Goal: Transaction & Acquisition: Purchase product/service

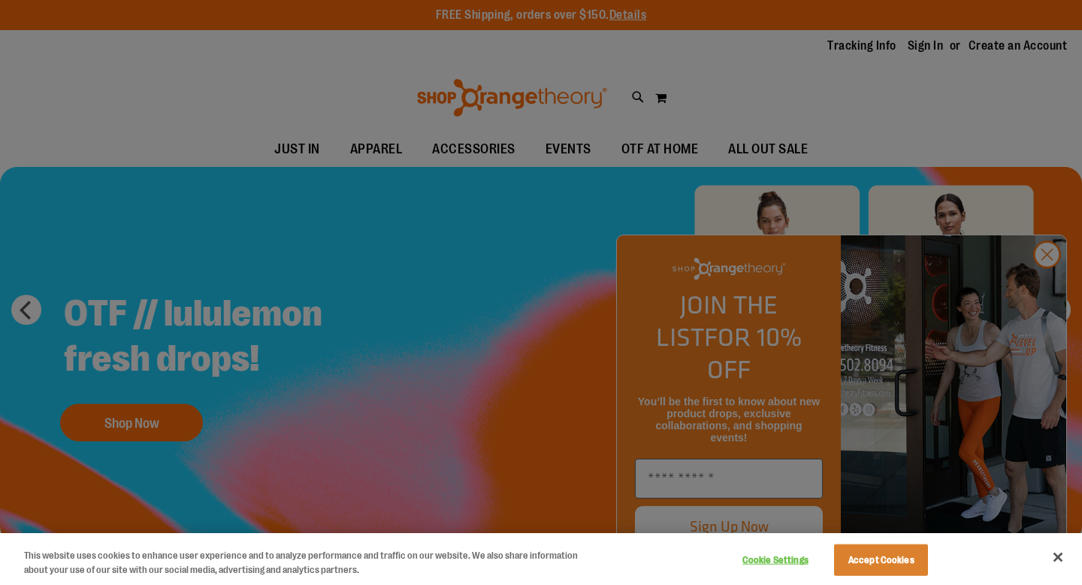
type input "**********"
click at [1047, 285] on div at bounding box center [541, 292] width 1082 height 585
click at [901, 565] on button "Accept Cookies" at bounding box center [881, 560] width 94 height 32
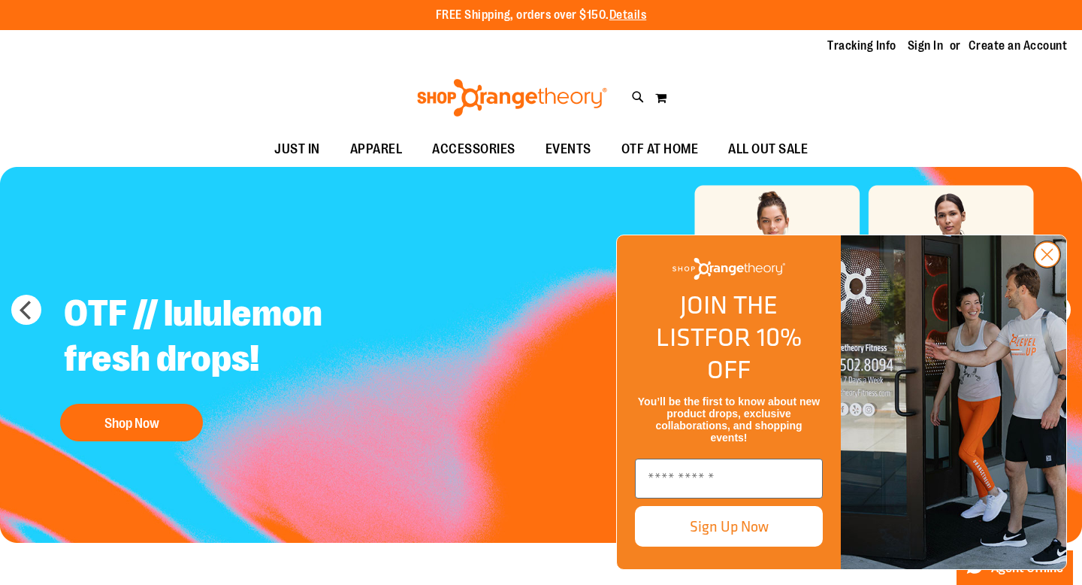
click at [1046, 260] on icon "Close dialog" at bounding box center [1048, 255] width 11 height 11
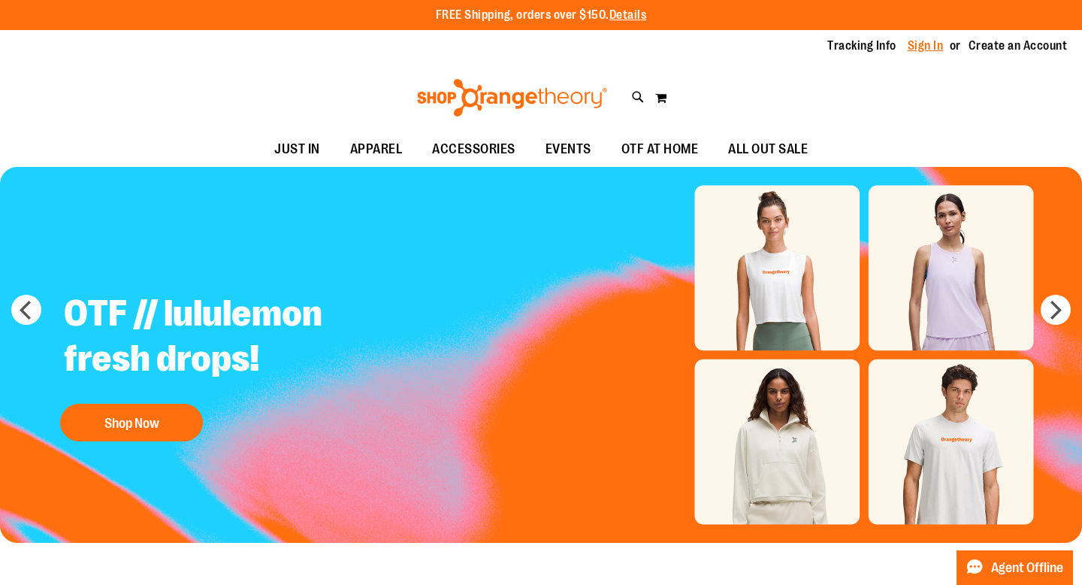
click at [925, 44] on link "Sign In" at bounding box center [926, 46] width 36 height 17
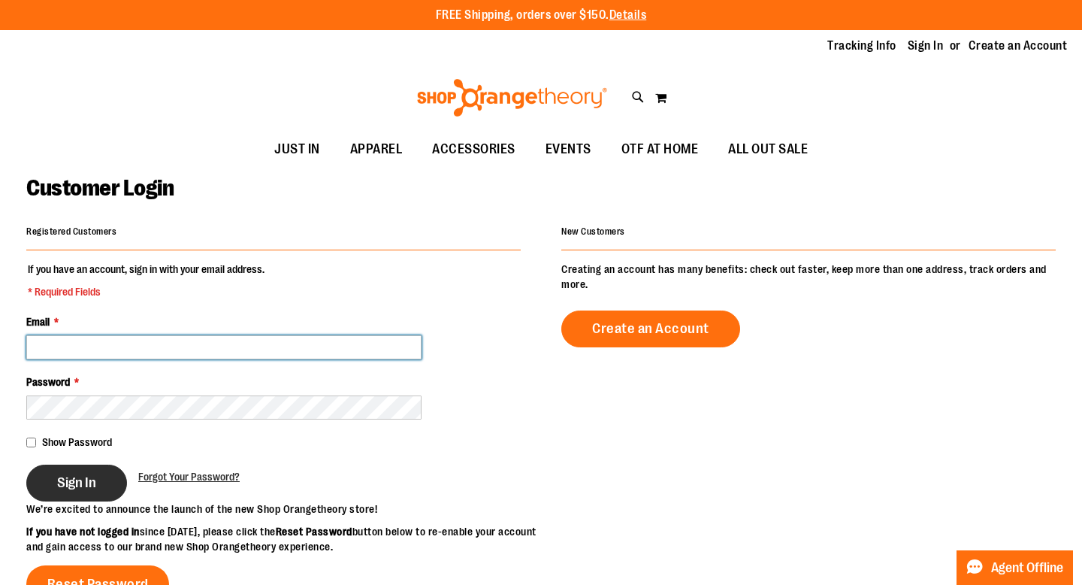
type input "**********"
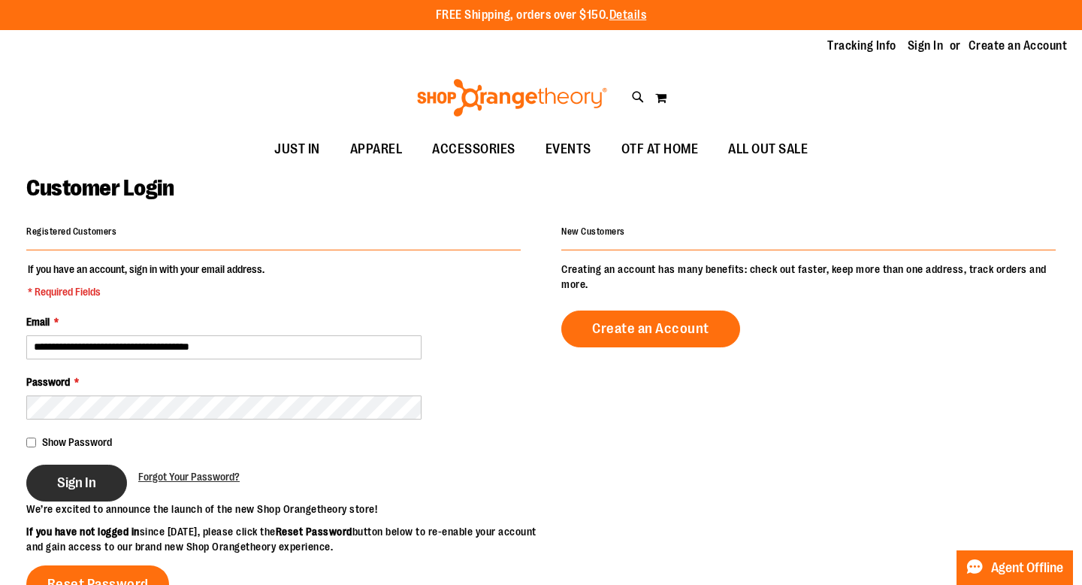
type input "**********"
click at [81, 476] on span "Sign In" at bounding box center [76, 482] width 39 height 17
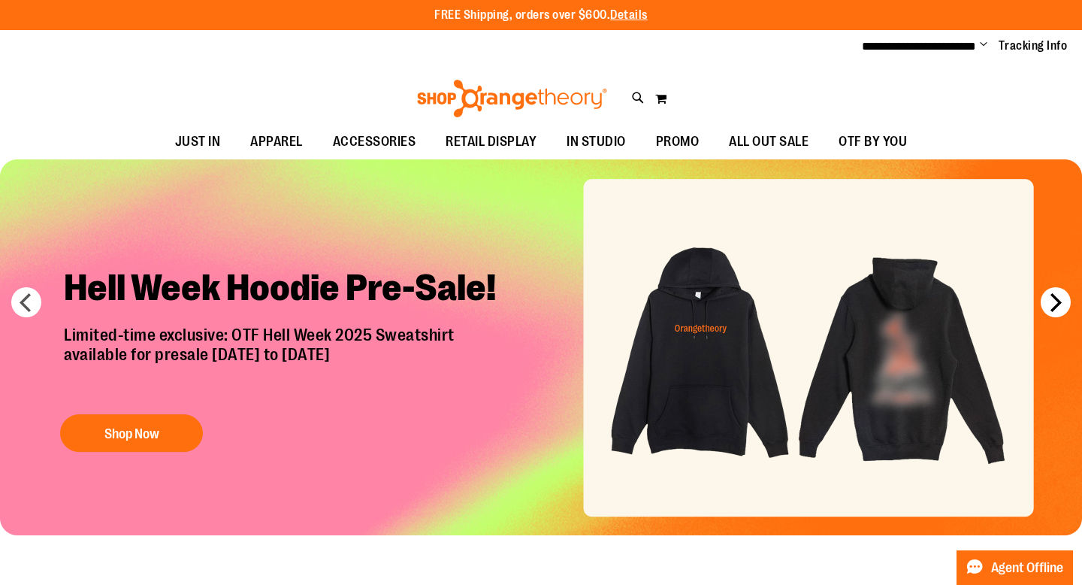
type input "**********"
click at [1055, 300] on button "next" at bounding box center [1056, 302] width 30 height 30
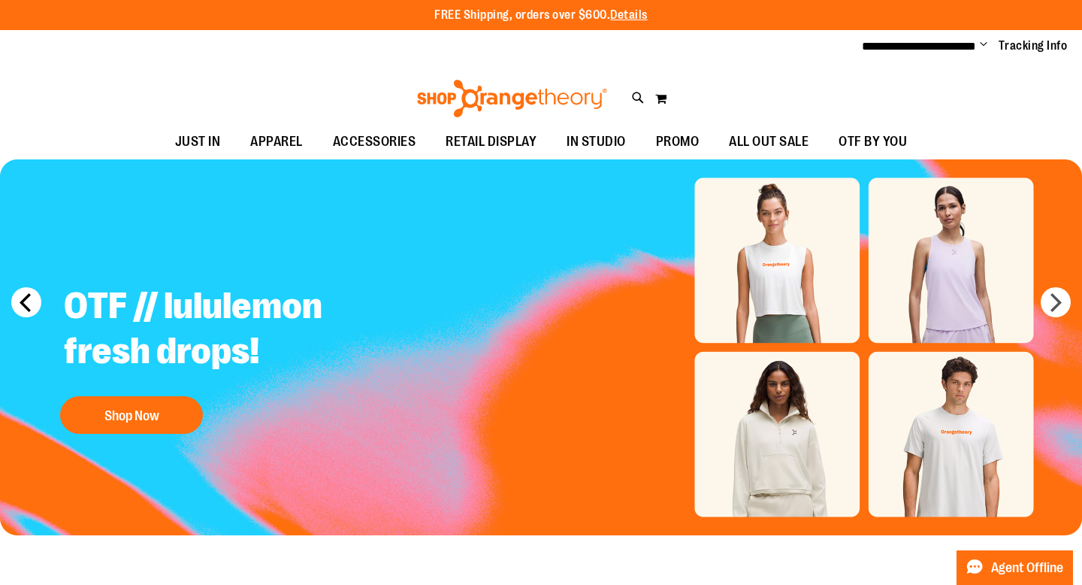
click at [32, 304] on button "prev" at bounding box center [26, 302] width 30 height 30
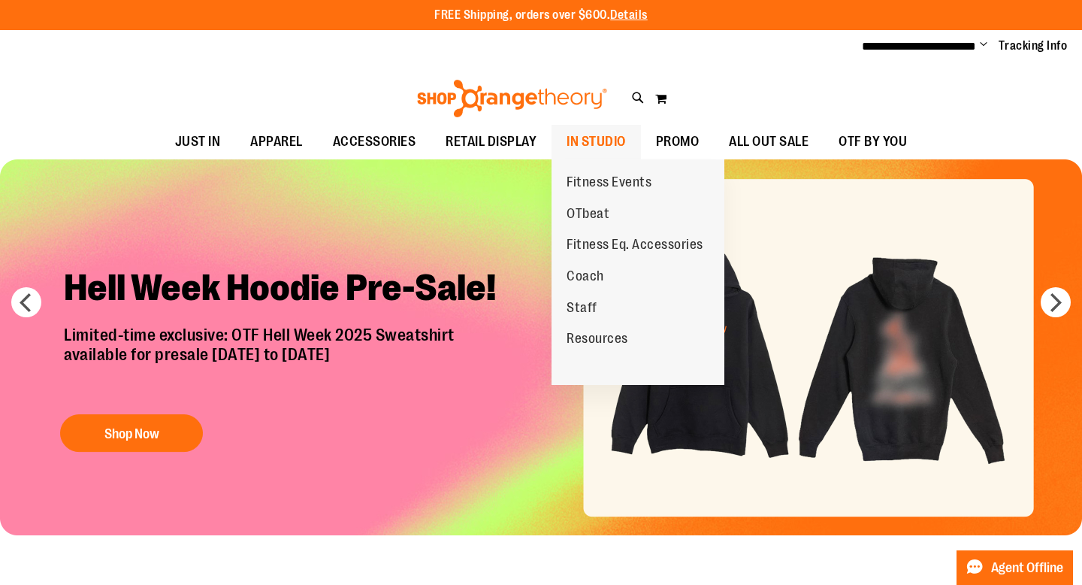
click at [604, 141] on span "IN STUDIO" at bounding box center [596, 142] width 59 height 34
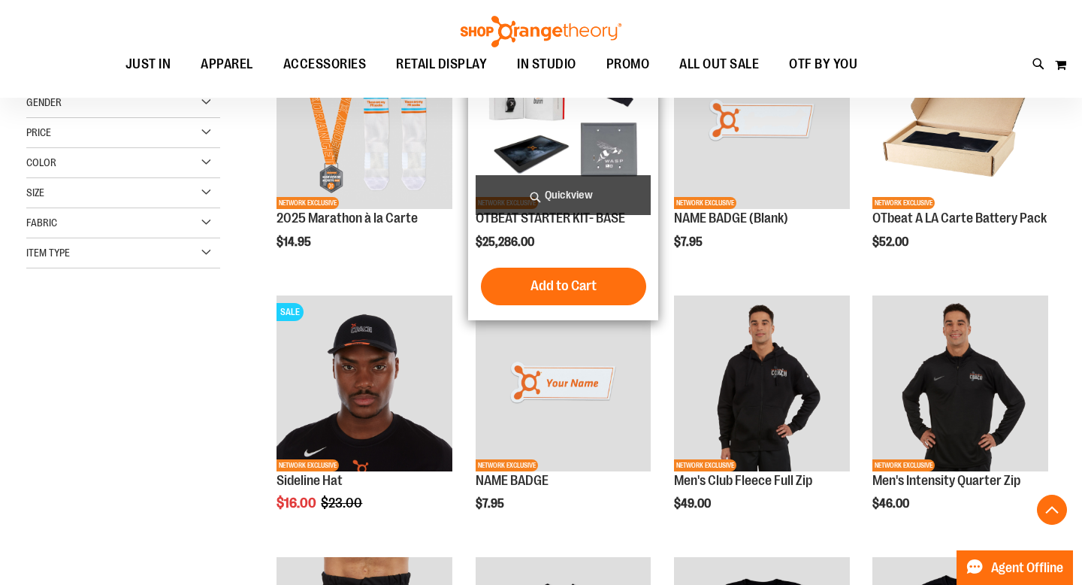
scroll to position [267, 0]
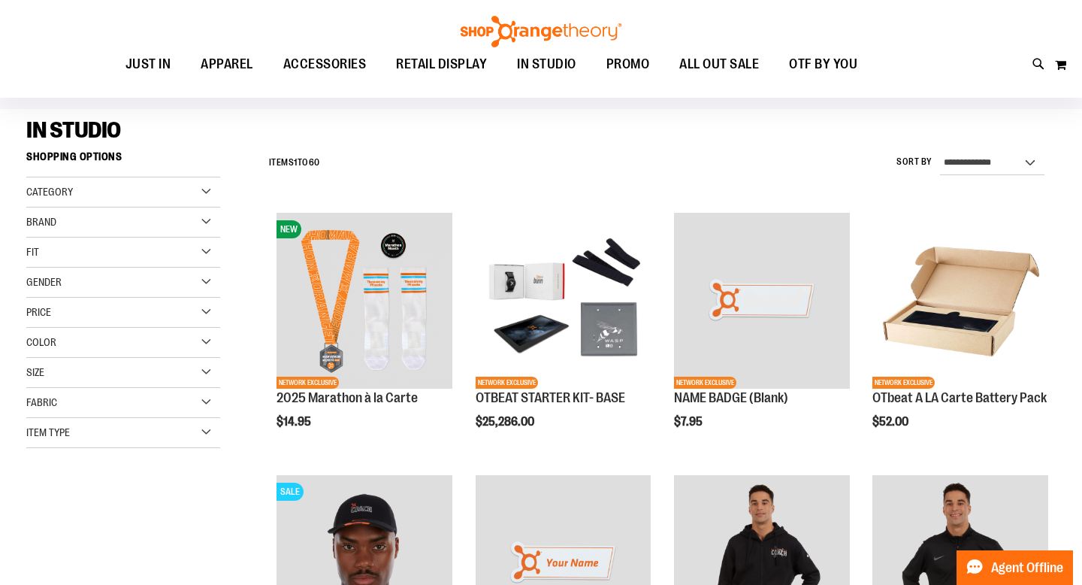
scroll to position [83, 0]
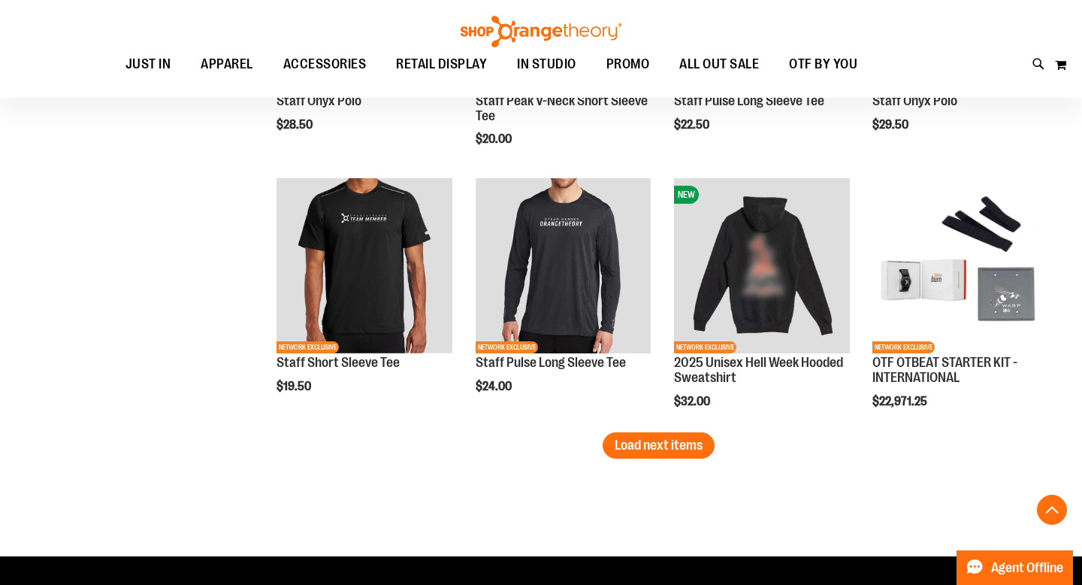
scroll to position [2220, 0]
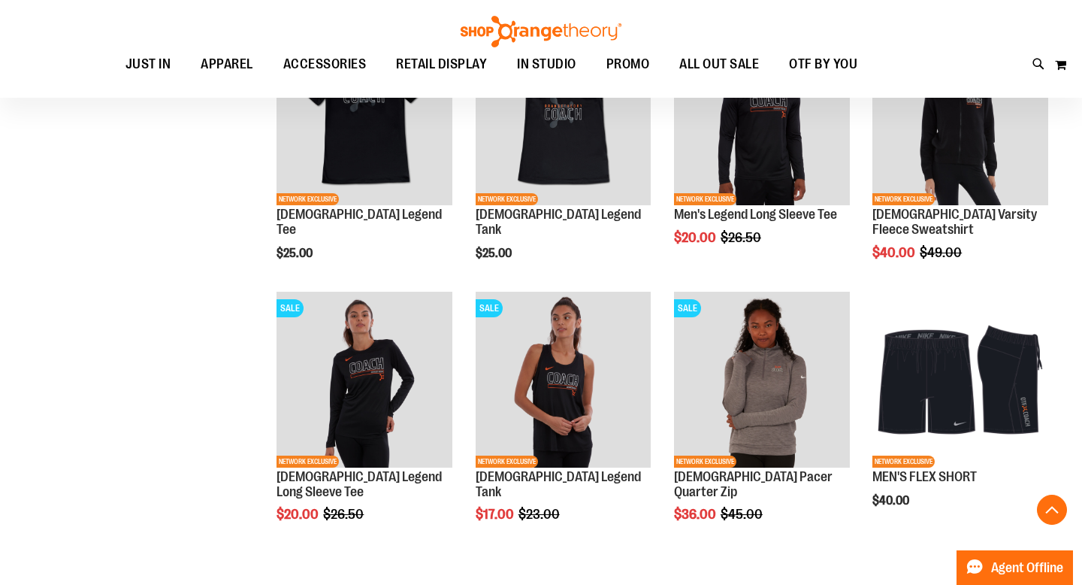
scroll to position [883, 0]
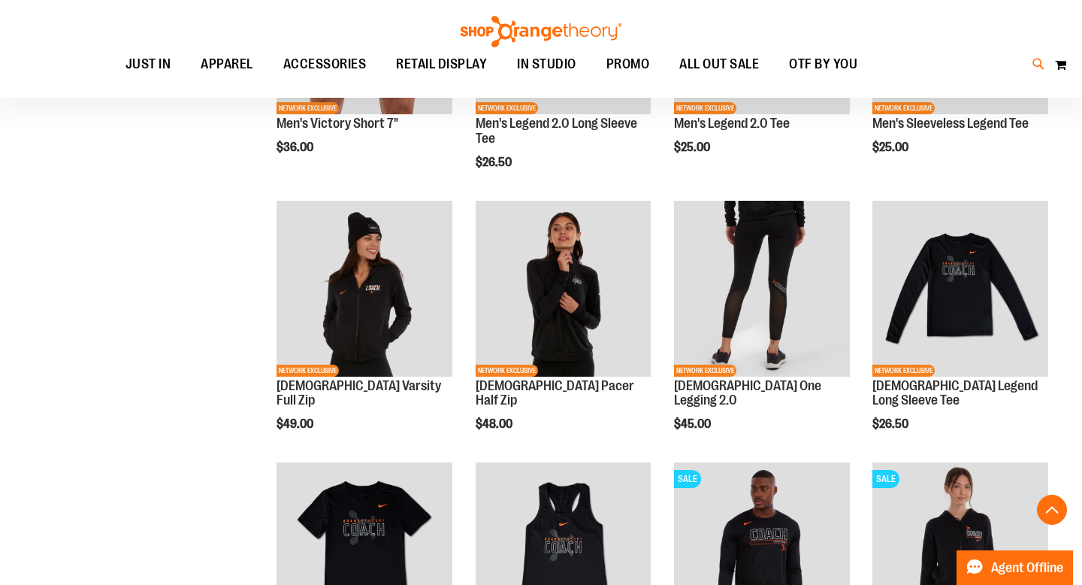
type input "**********"
click at [1034, 62] on icon at bounding box center [1039, 64] width 13 height 17
type input "*"
type input "**********"
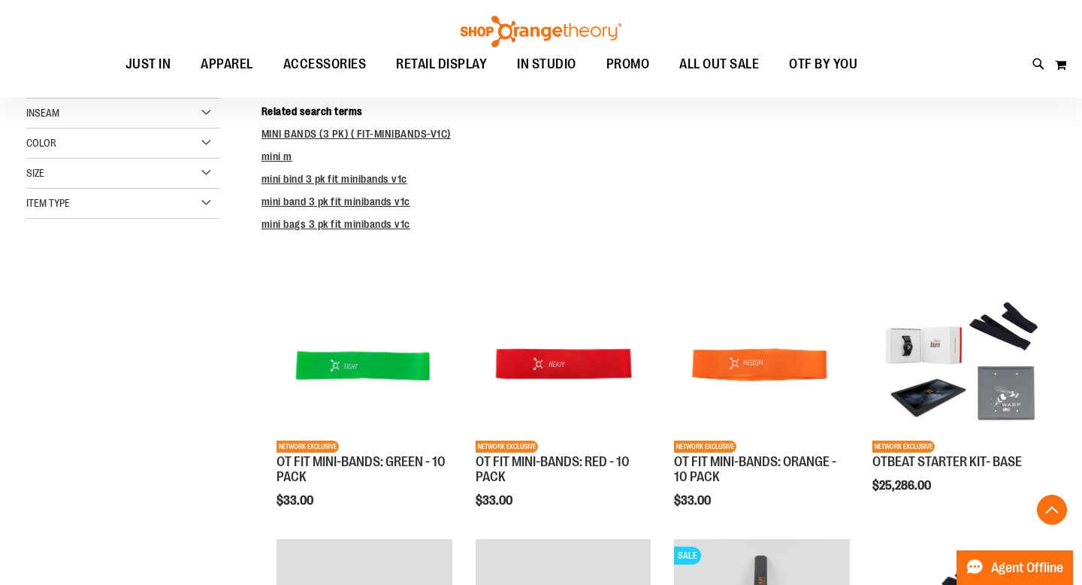
scroll to position [365, 0]
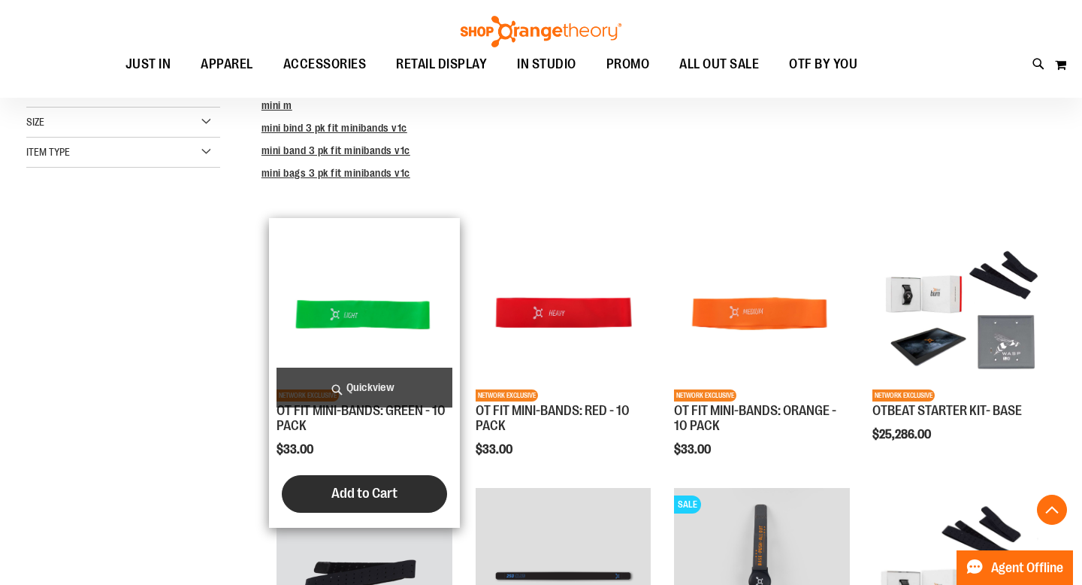
type input "**********"
click at [348, 509] on button "Add to Cart" at bounding box center [364, 494] width 165 height 38
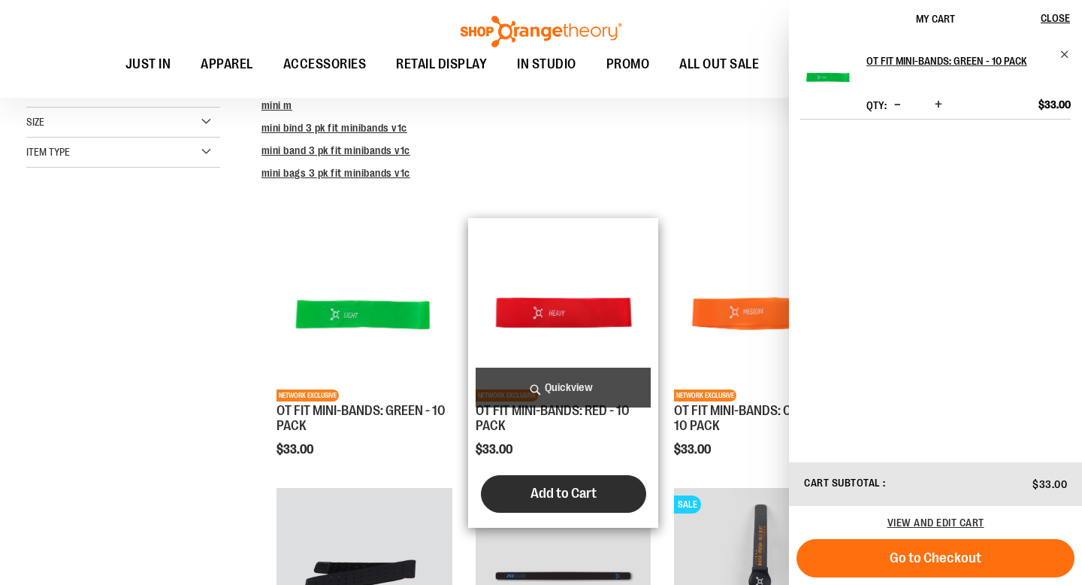
click at [546, 496] on span "Add to Cart" at bounding box center [564, 493] width 66 height 17
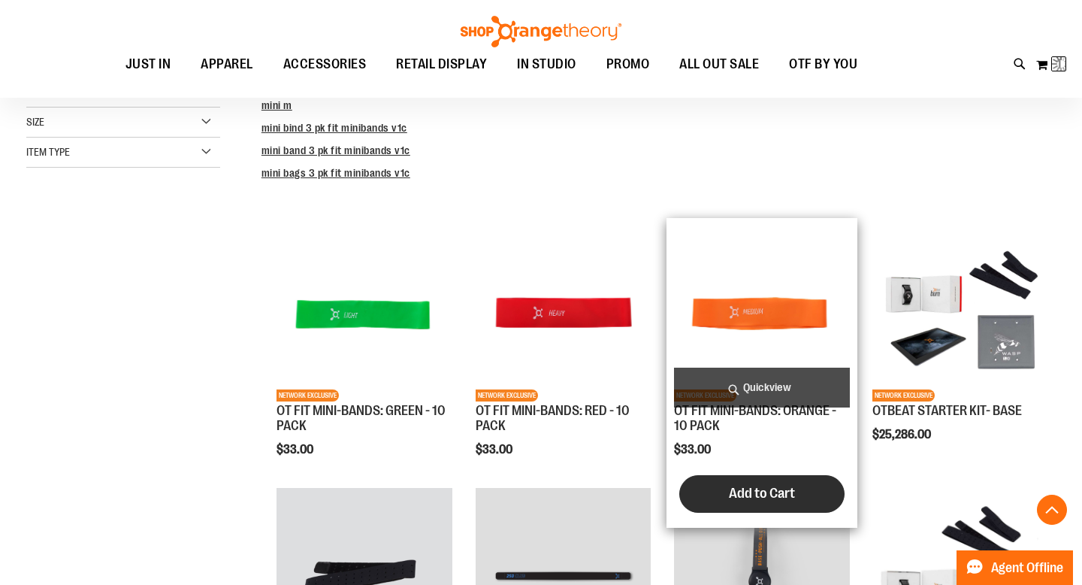
click at [741, 486] on span "Add to Cart" at bounding box center [762, 493] width 66 height 17
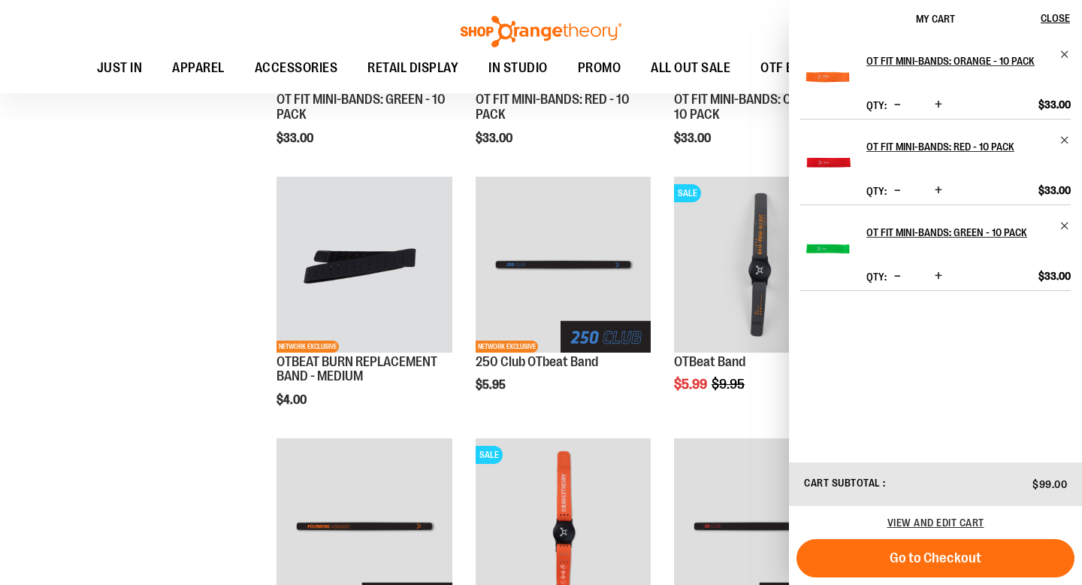
scroll to position [682, 0]
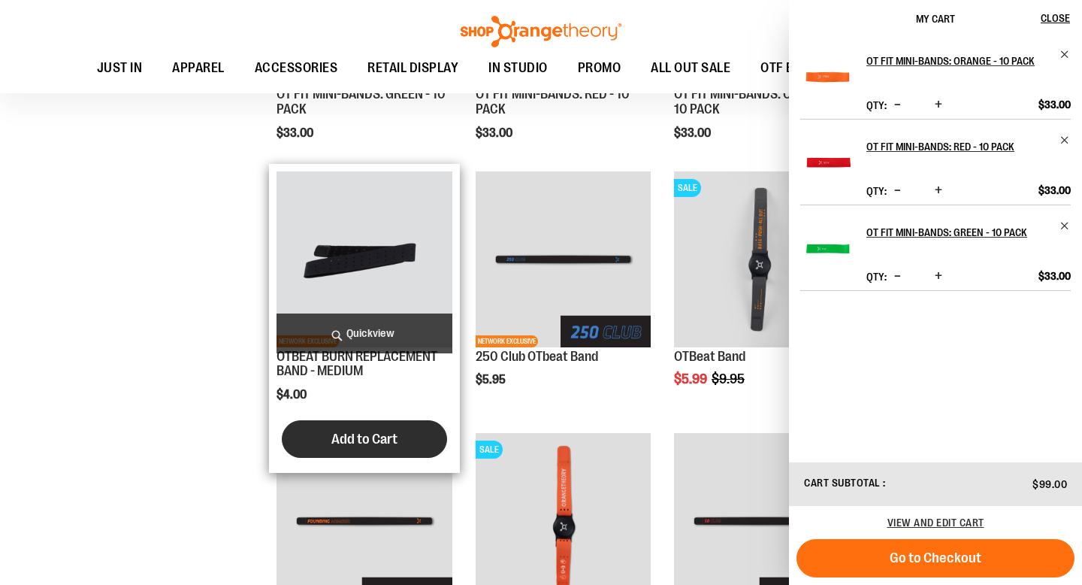
click at [368, 428] on button "Add to Cart" at bounding box center [364, 439] width 165 height 38
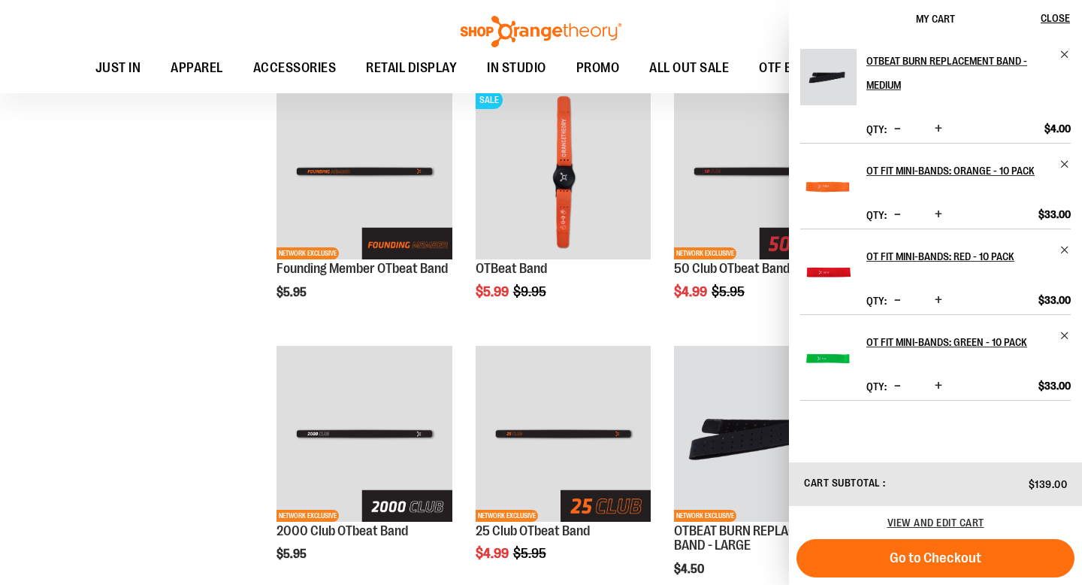
scroll to position [1032, 0]
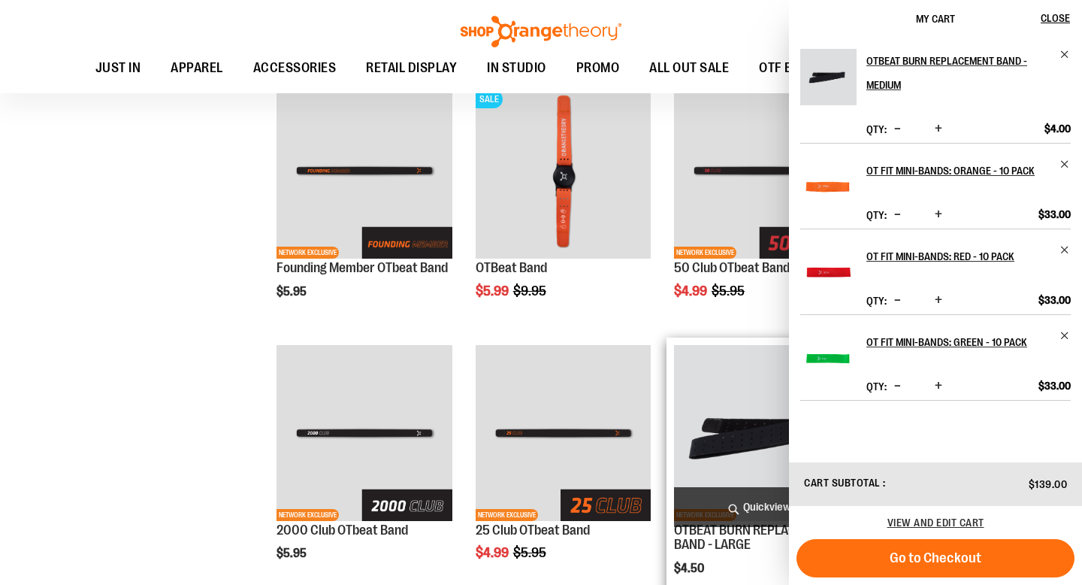
click at [749, 393] on img "product" at bounding box center [762, 433] width 176 height 176
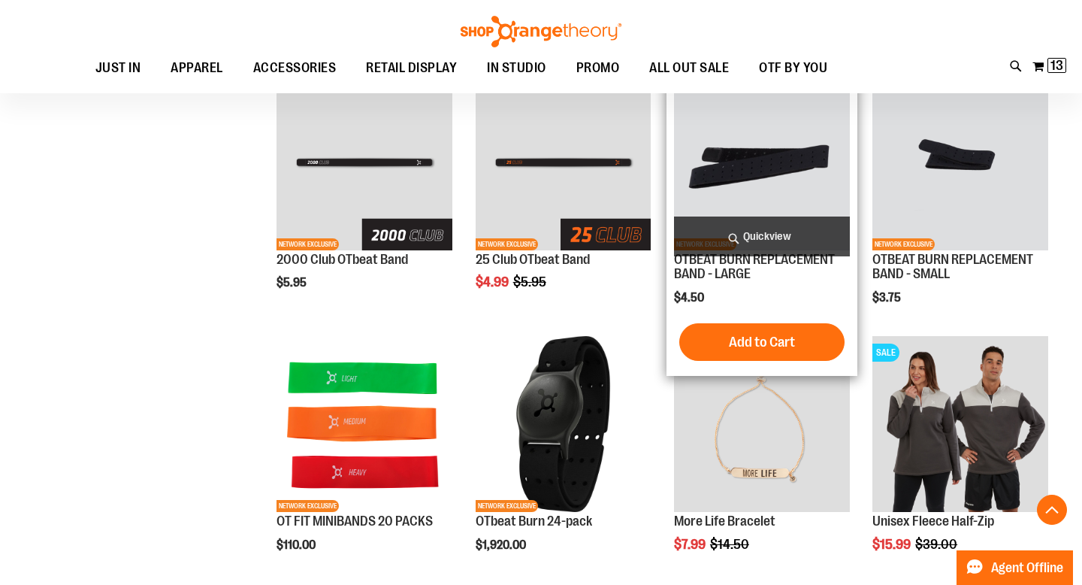
scroll to position [1305, 0]
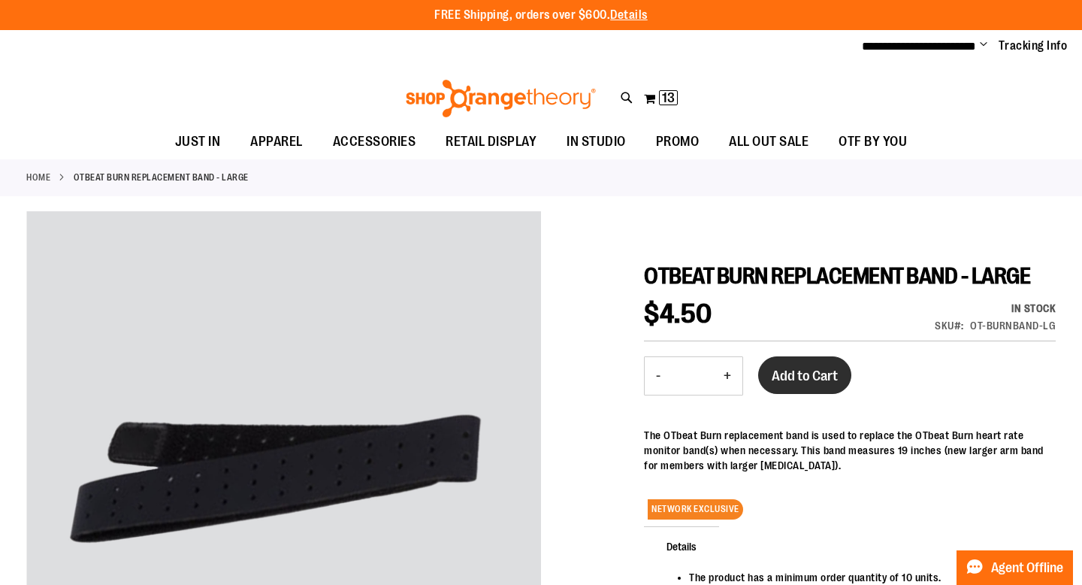
type input "**********"
click at [814, 380] on span "Add to Cart" at bounding box center [805, 376] width 66 height 17
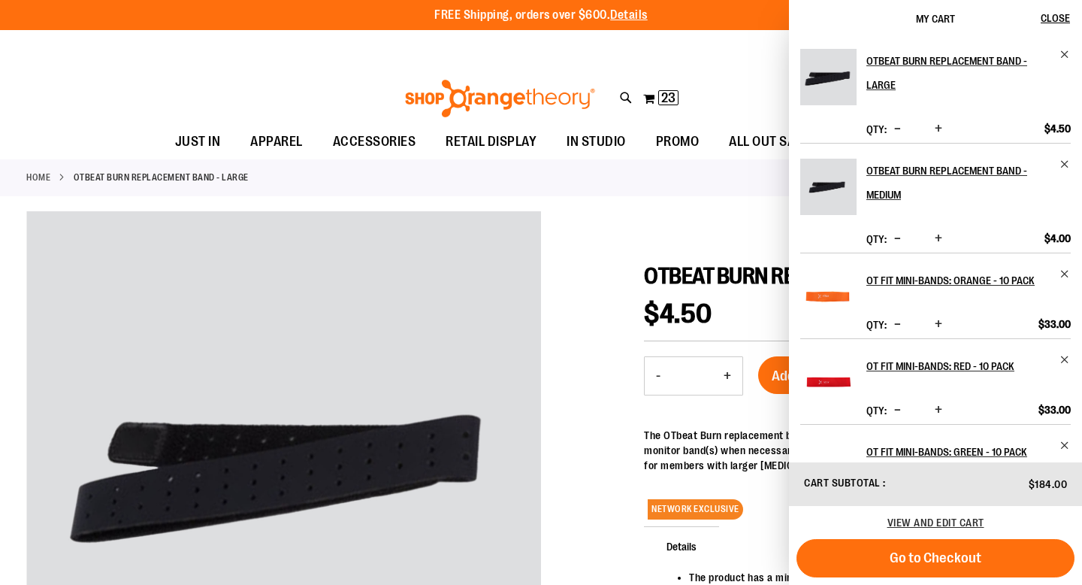
scroll to position [61, 0]
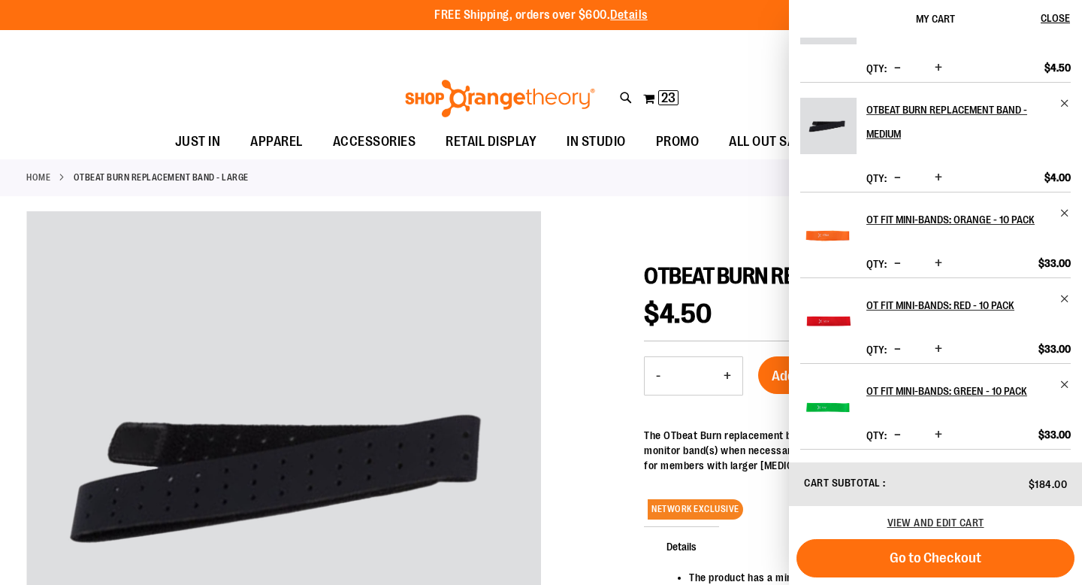
click at [177, 64] on div "Toggle Nav Search Popular Suggestions Advanced Search" at bounding box center [541, 94] width 1082 height 61
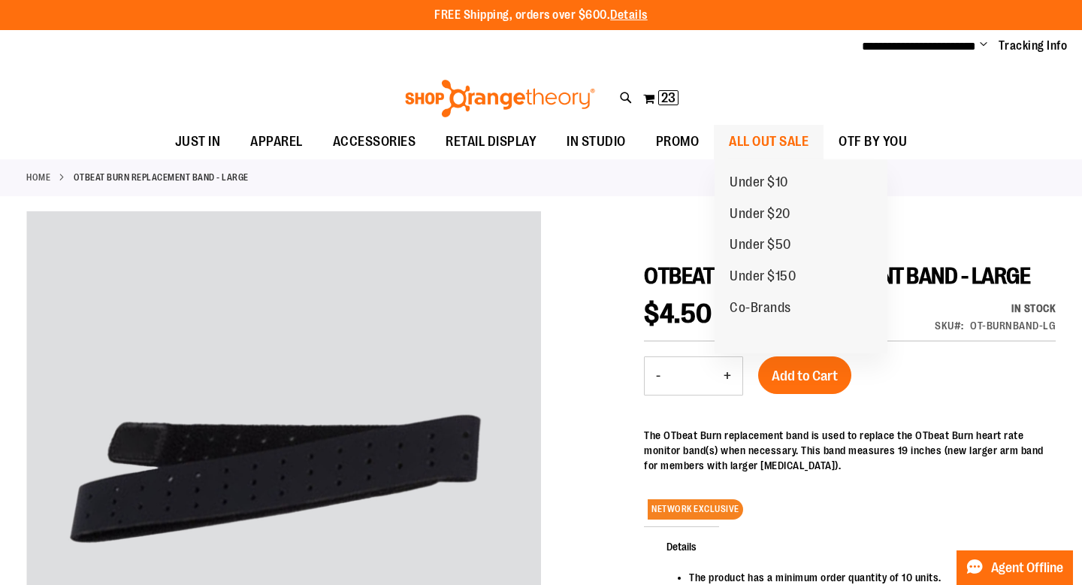
click at [748, 137] on span "ALL OUT SALE" at bounding box center [769, 142] width 80 height 34
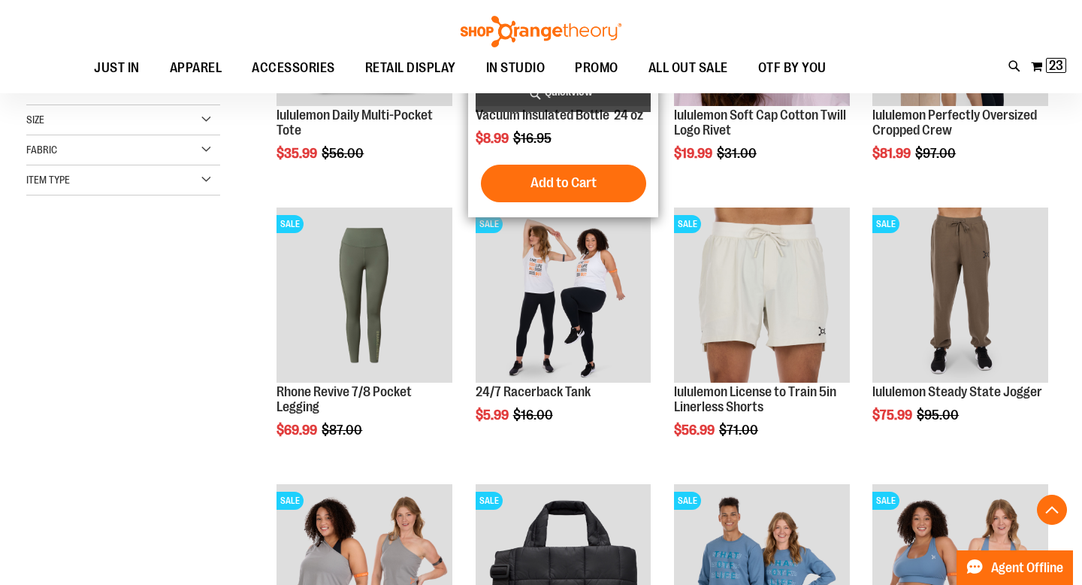
scroll to position [419, 0]
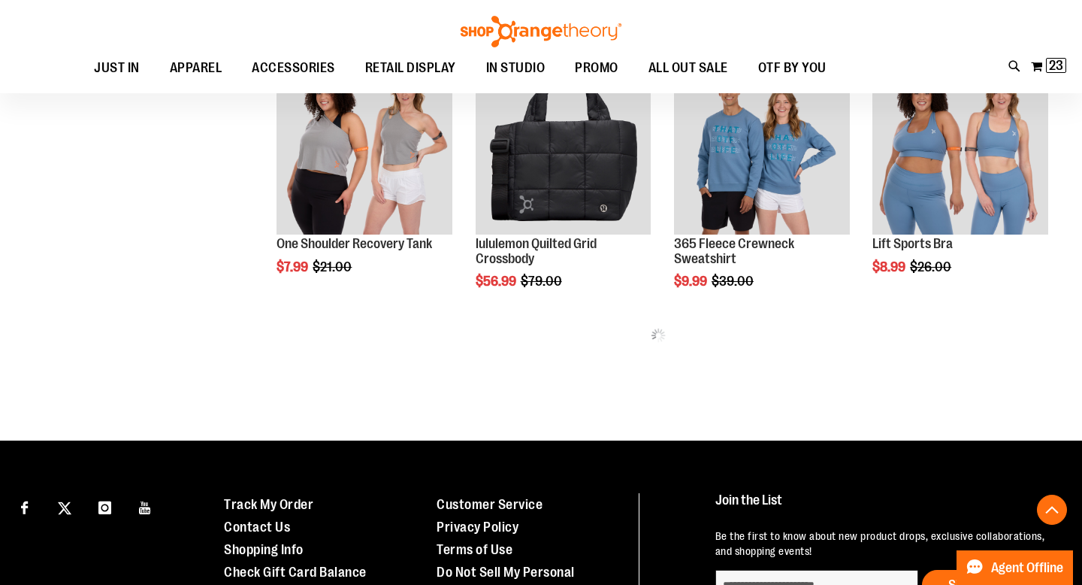
scroll to position [789, 0]
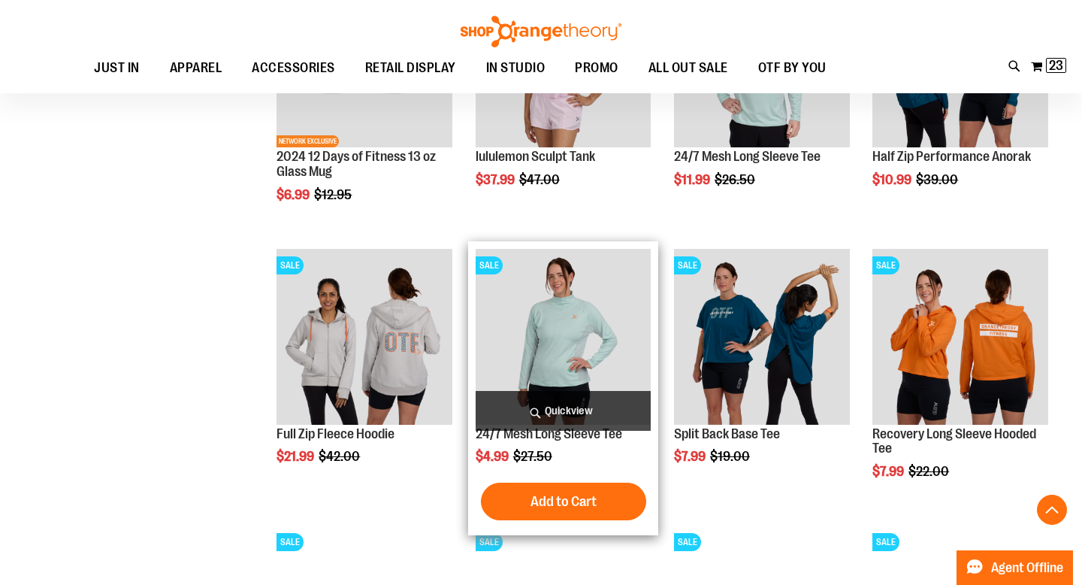
scroll to position [1435, 0]
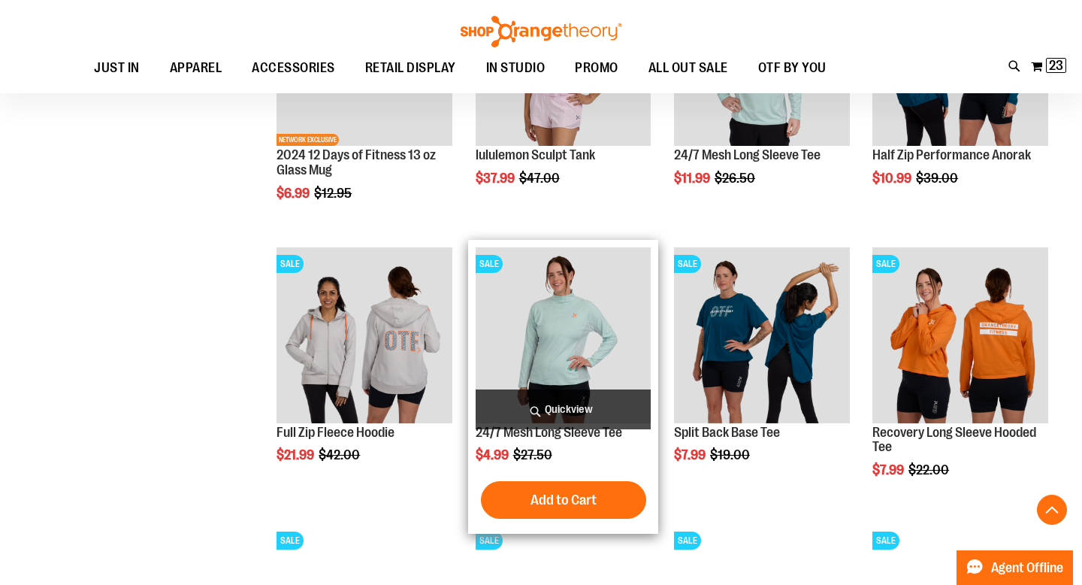
type input "**********"
click at [597, 315] on img "product" at bounding box center [564, 335] width 176 height 176
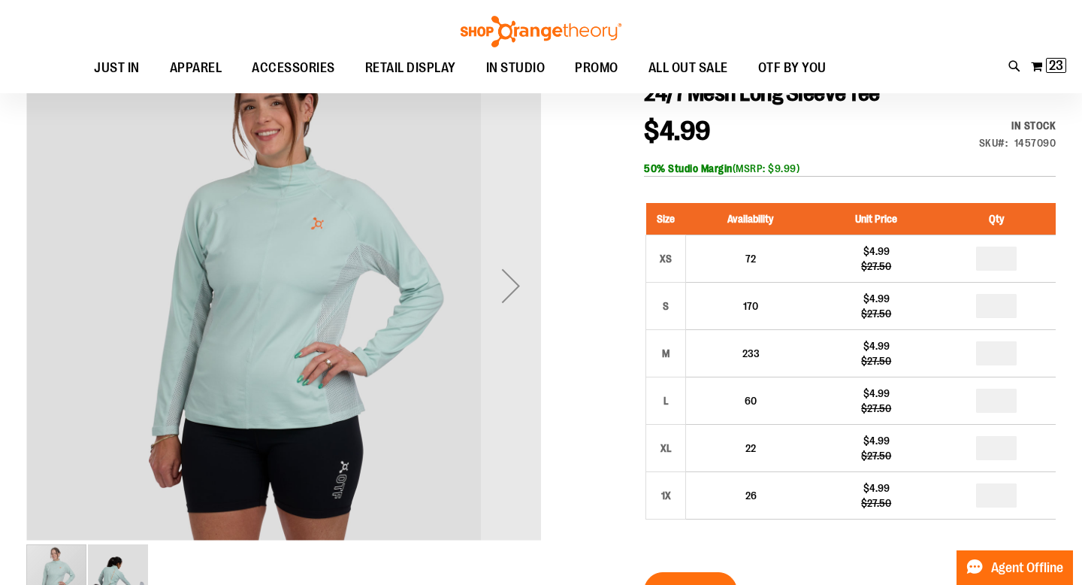
scroll to position [174, 0]
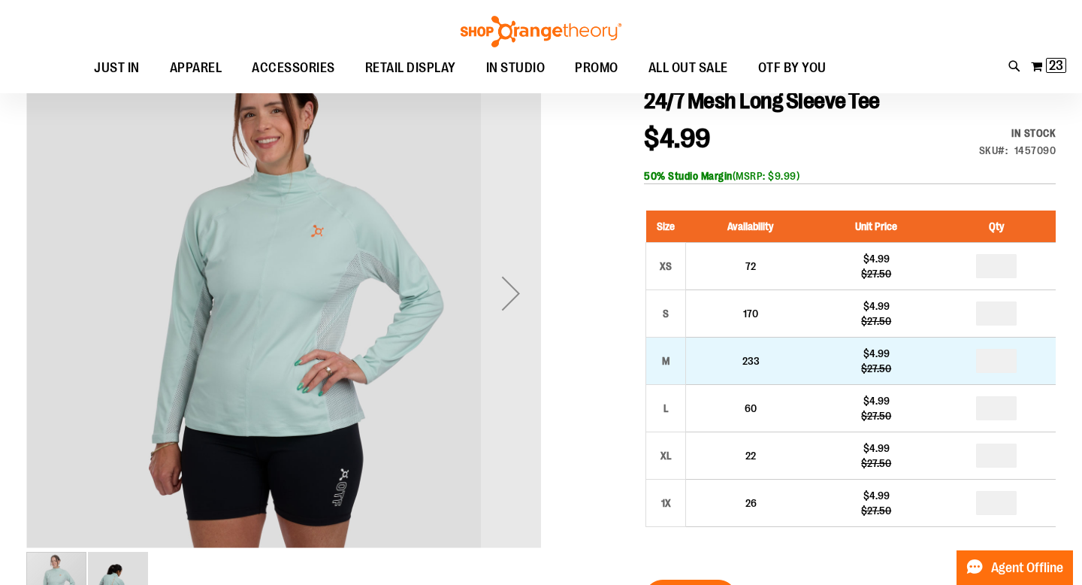
type input "**********"
drag, startPoint x: 1007, startPoint y: 358, endPoint x: 994, endPoint y: 361, distance: 13.9
click at [994, 361] on input "number" at bounding box center [996, 361] width 41 height 24
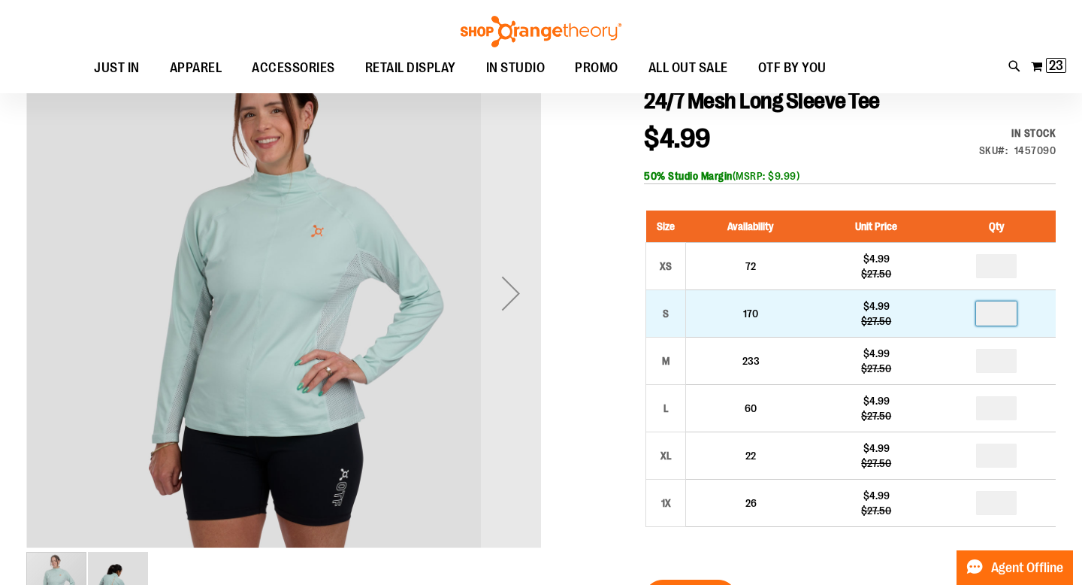
type input "*"
click at [1007, 312] on input "number" at bounding box center [996, 313] width 41 height 24
type input "*"
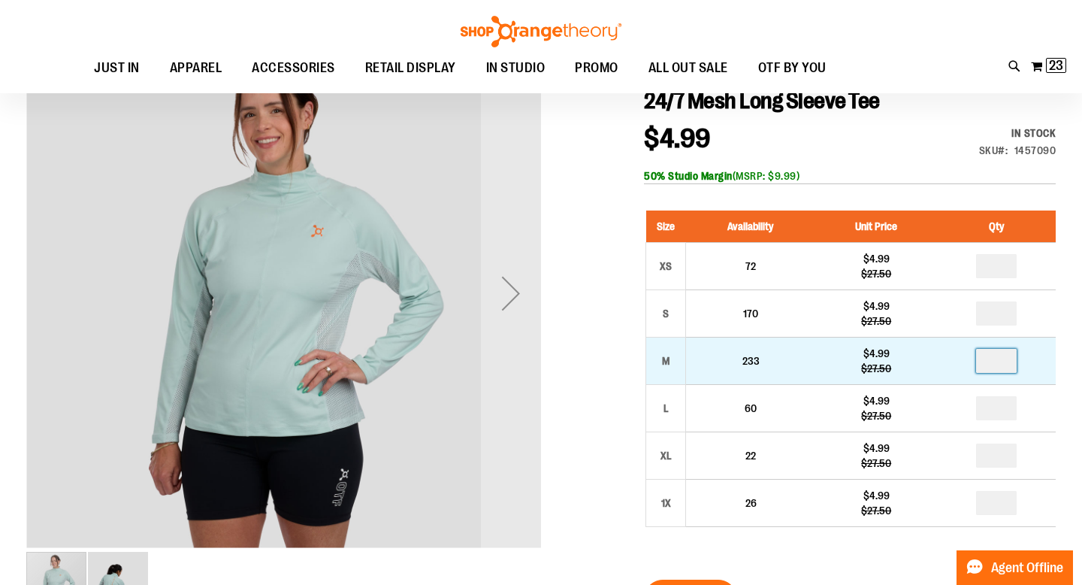
drag, startPoint x: 1007, startPoint y: 359, endPoint x: 973, endPoint y: 378, distance: 39.4
click at [973, 378] on td at bounding box center [996, 360] width 119 height 47
type input "*"
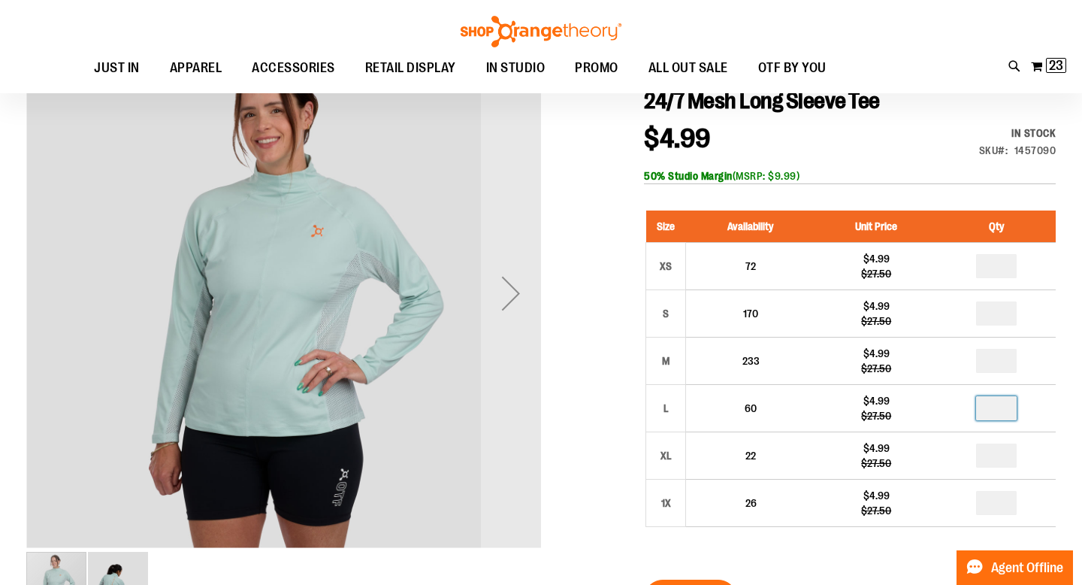
click at [1009, 405] on input "number" at bounding box center [996, 408] width 41 height 24
type input "*"
click at [1005, 453] on input "number" at bounding box center [996, 455] width 41 height 24
type input "**"
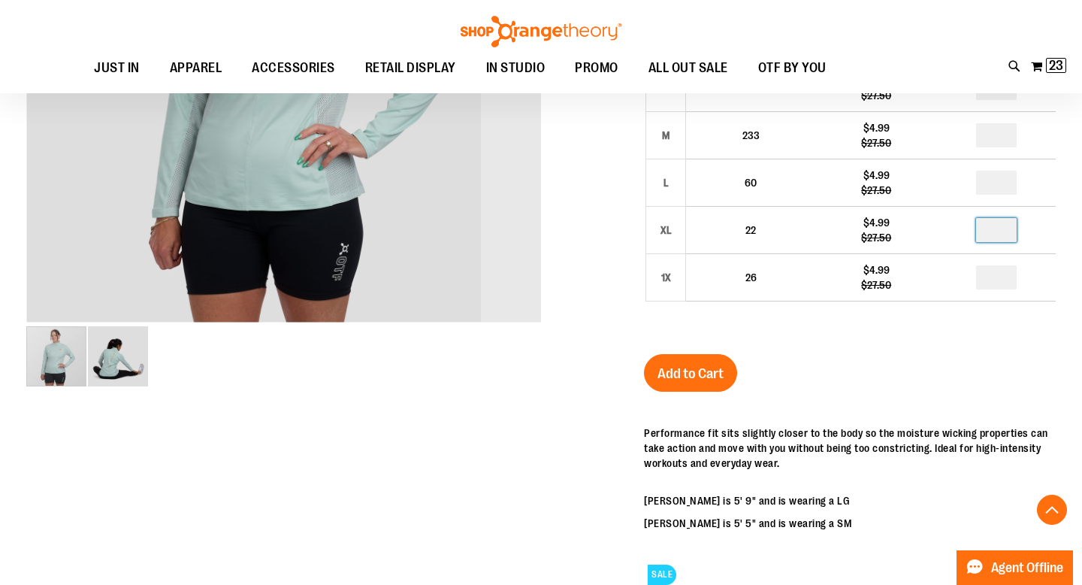
scroll to position [395, 0]
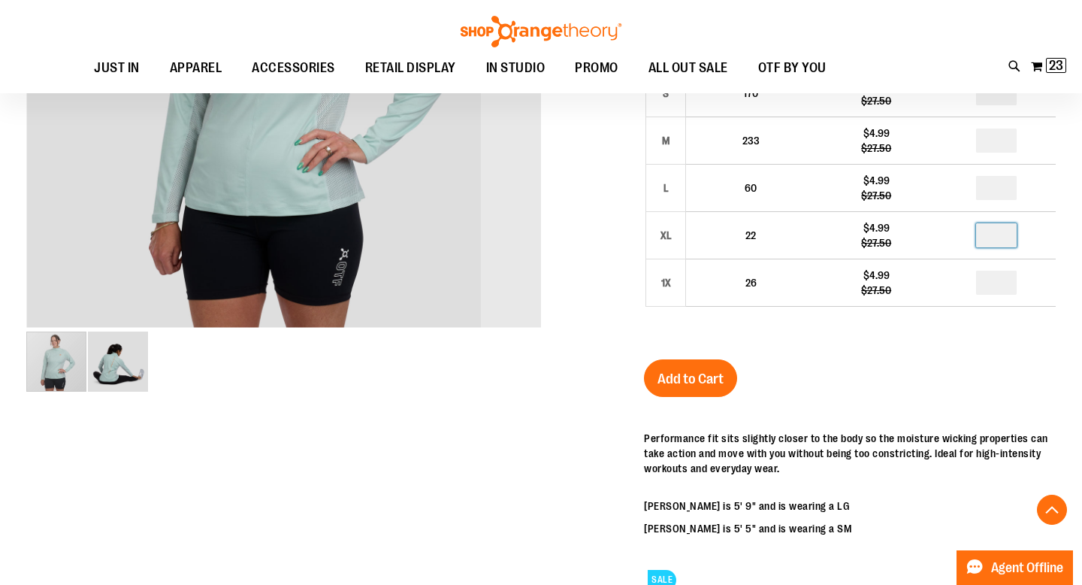
type input "*"
click at [707, 374] on span "Add to Cart" at bounding box center [691, 379] width 66 height 17
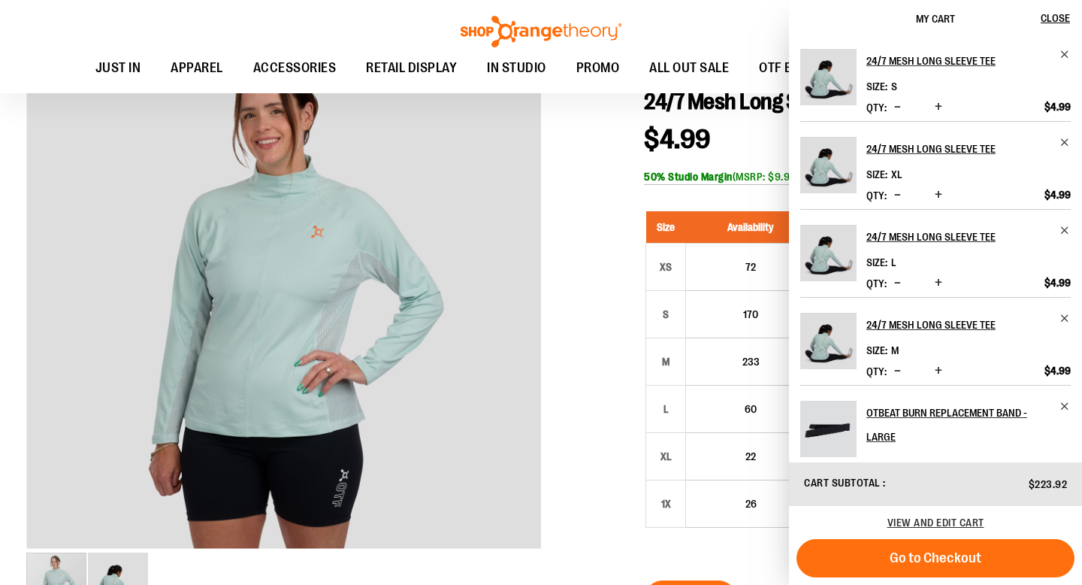
scroll to position [0, 0]
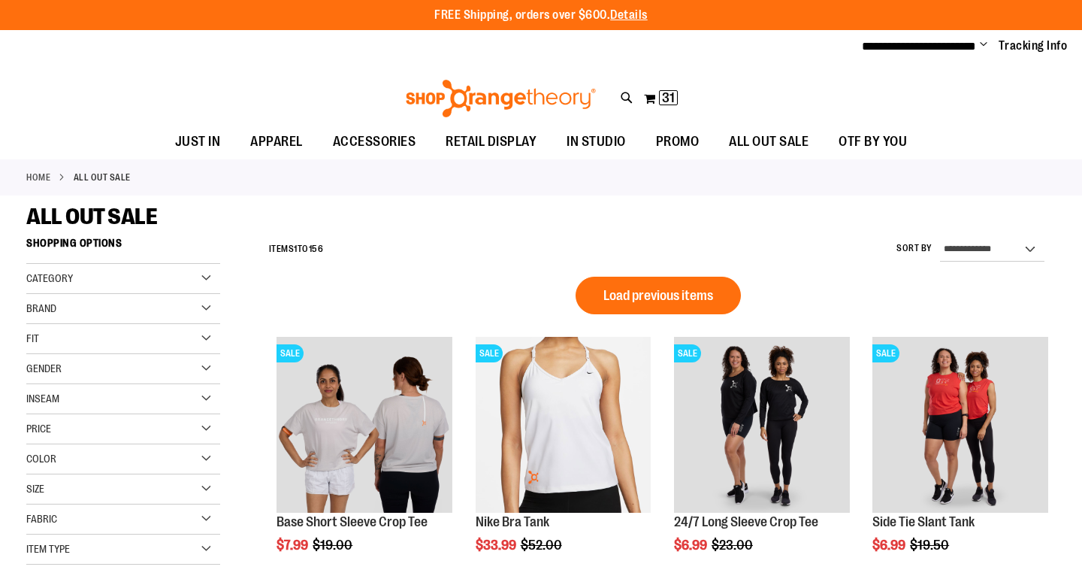
scroll to position [937, 0]
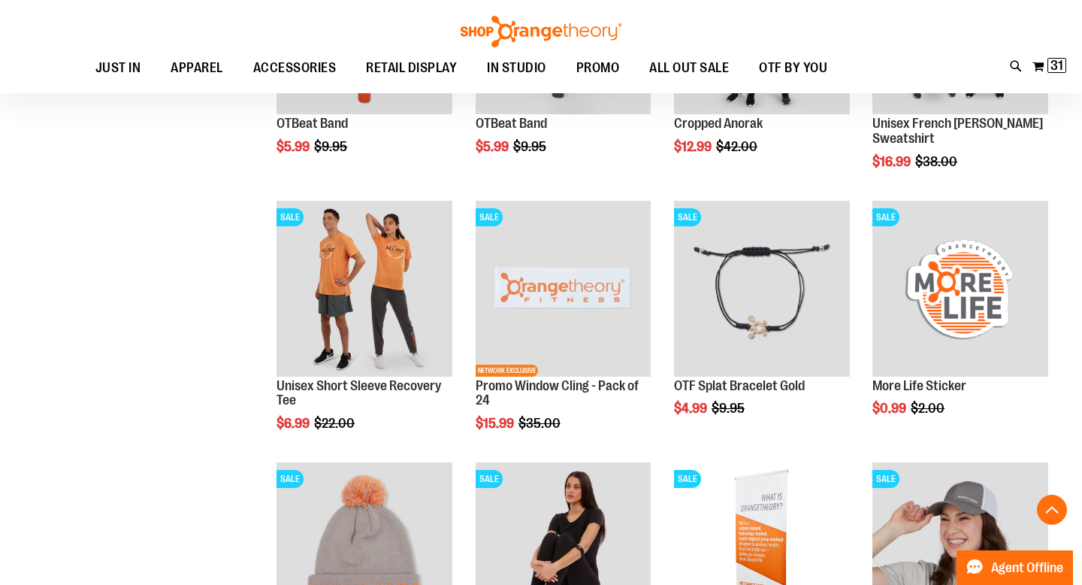
scroll to position [926, 0]
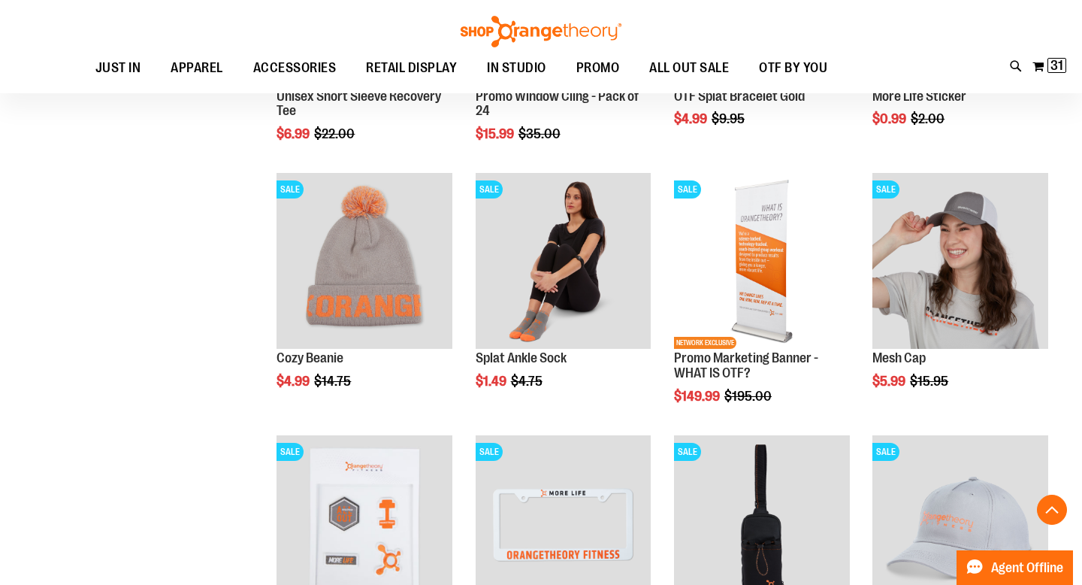
scroll to position [1212, 0]
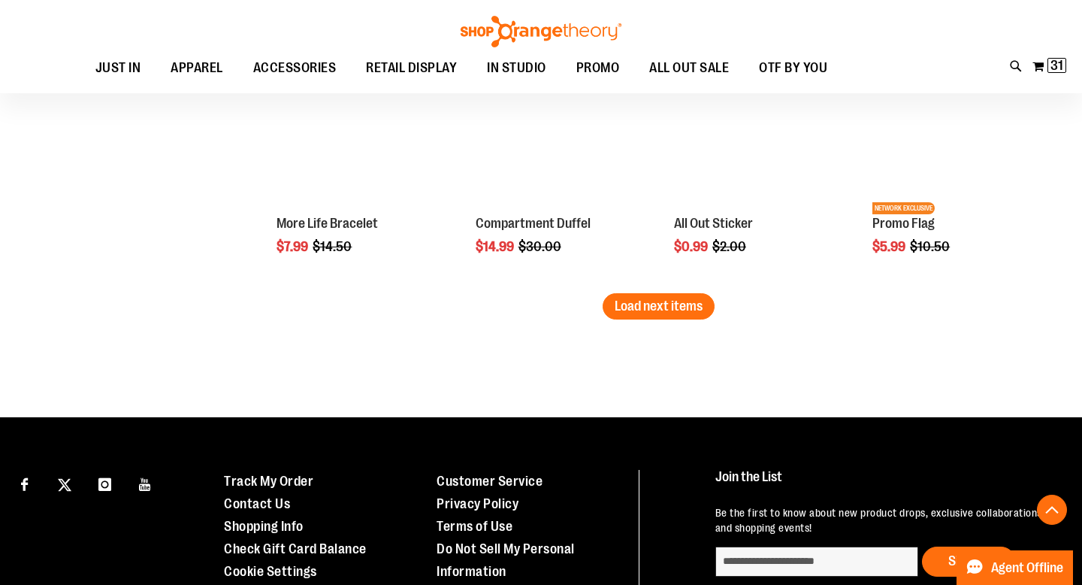
scroll to position [2394, 0]
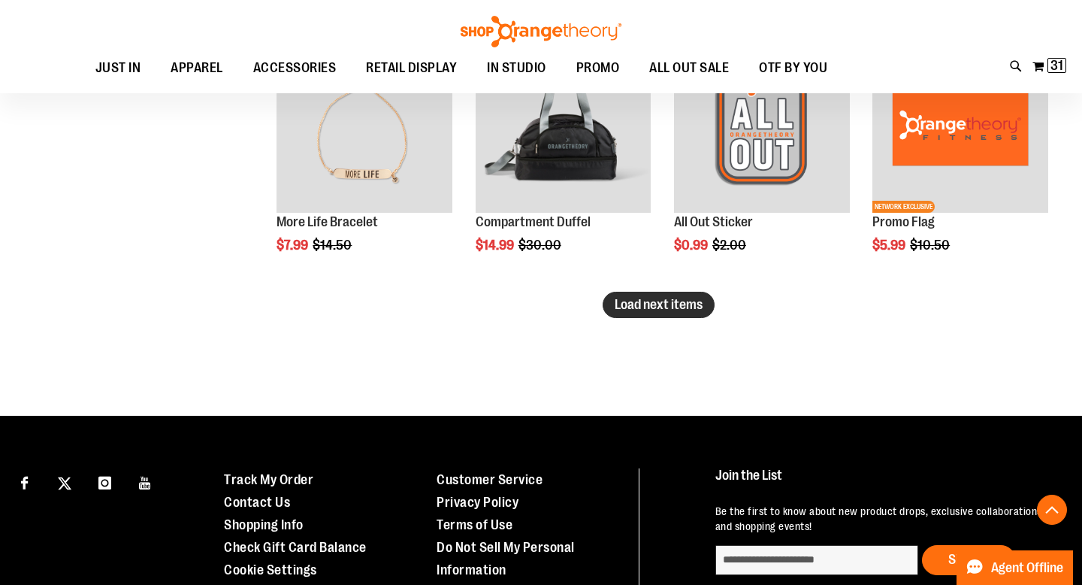
type input "**********"
click at [668, 295] on button "Load next items" at bounding box center [659, 305] width 112 height 26
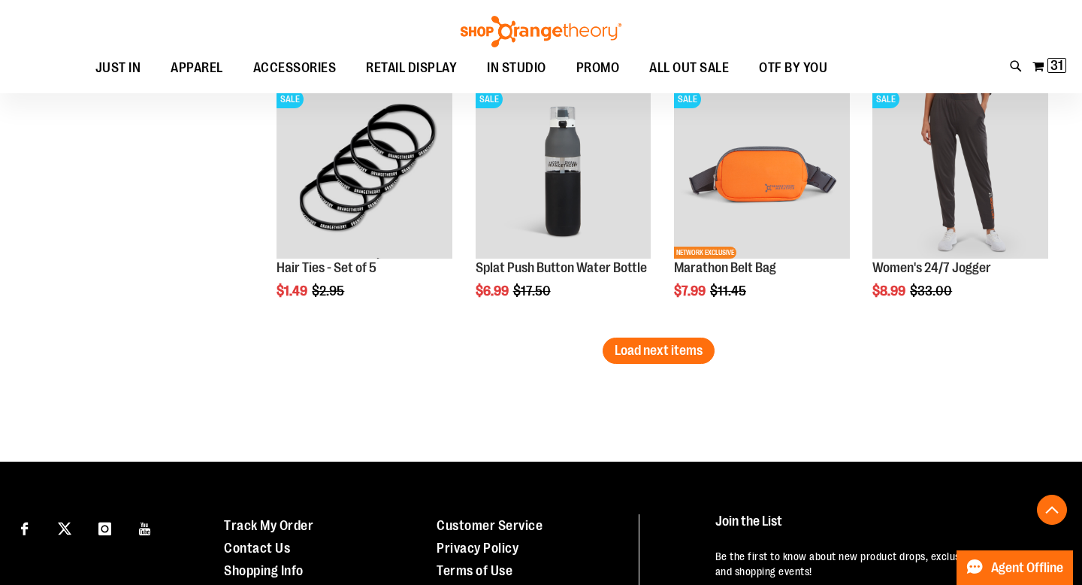
scroll to position [3178, 0]
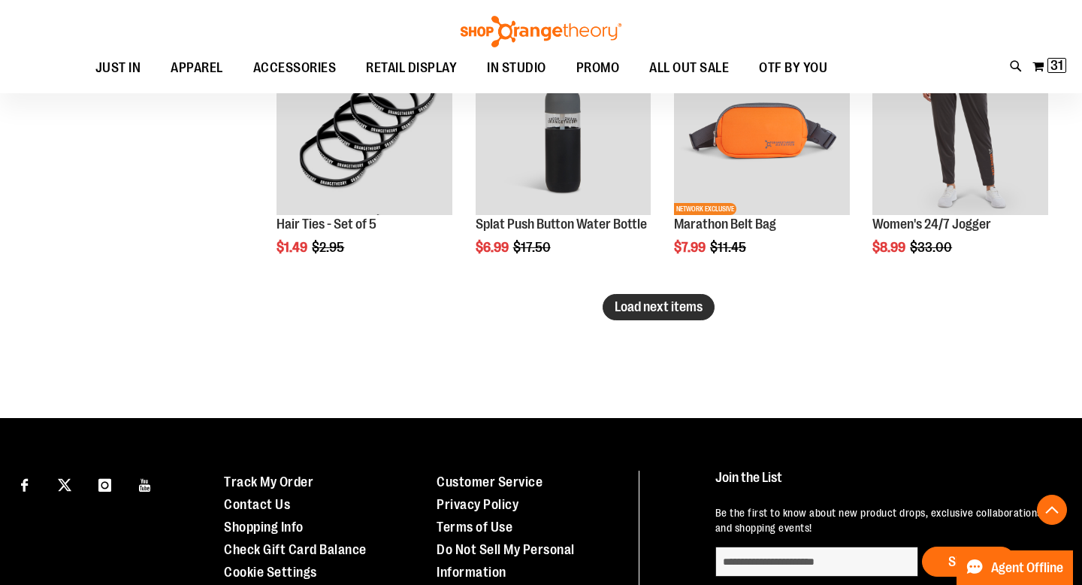
click at [646, 309] on span "Load next items" at bounding box center [659, 306] width 88 height 15
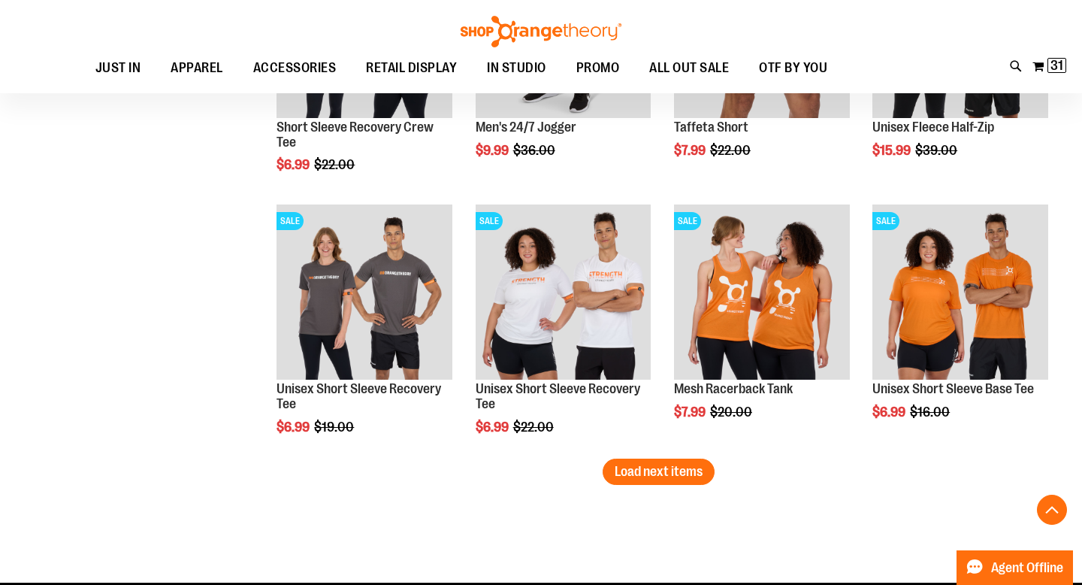
scroll to position [3809, 0]
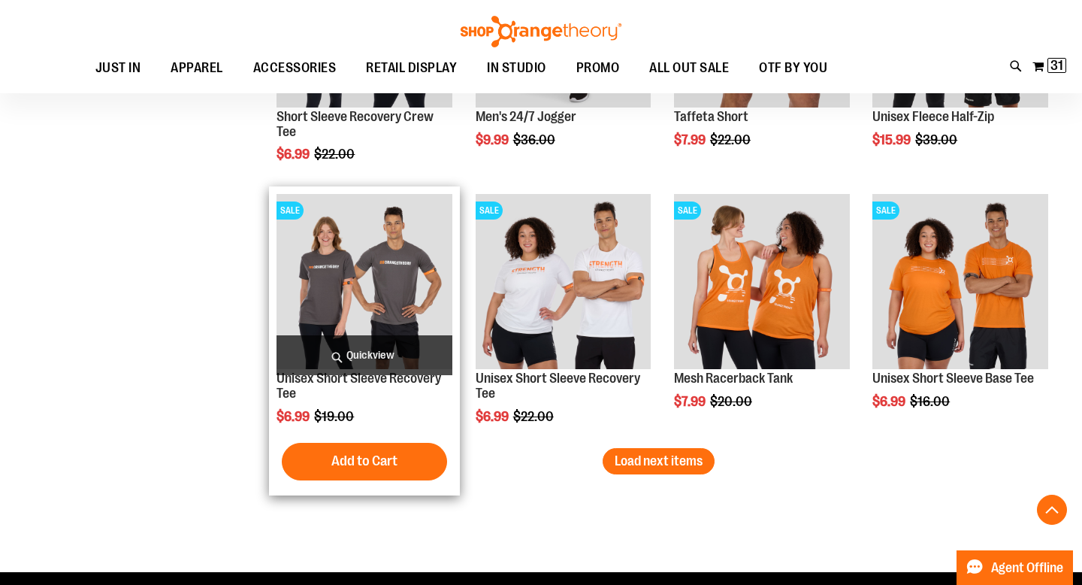
click at [359, 295] on img "product" at bounding box center [365, 282] width 176 height 176
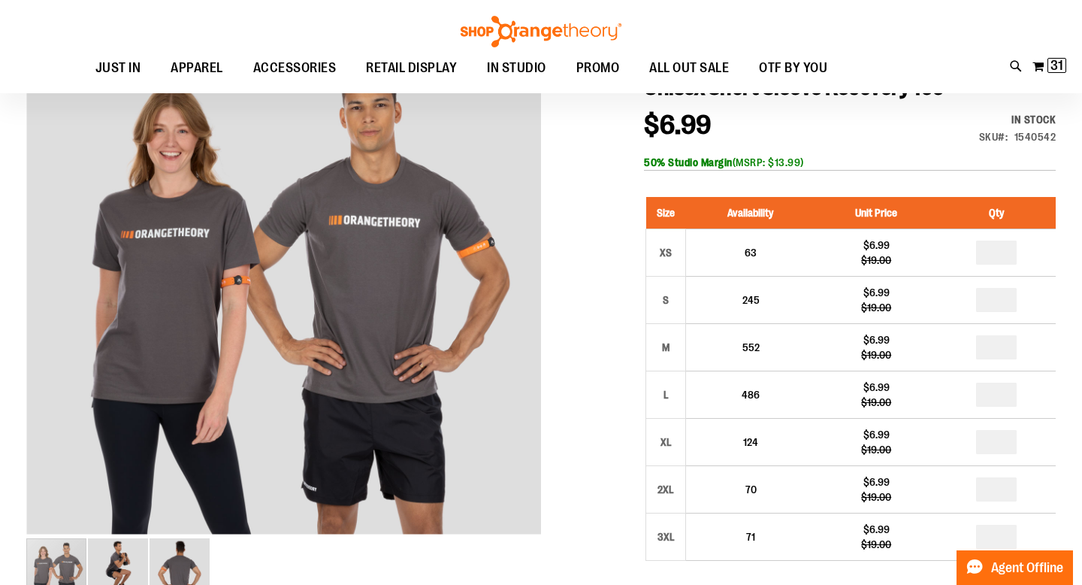
scroll to position [189, 0]
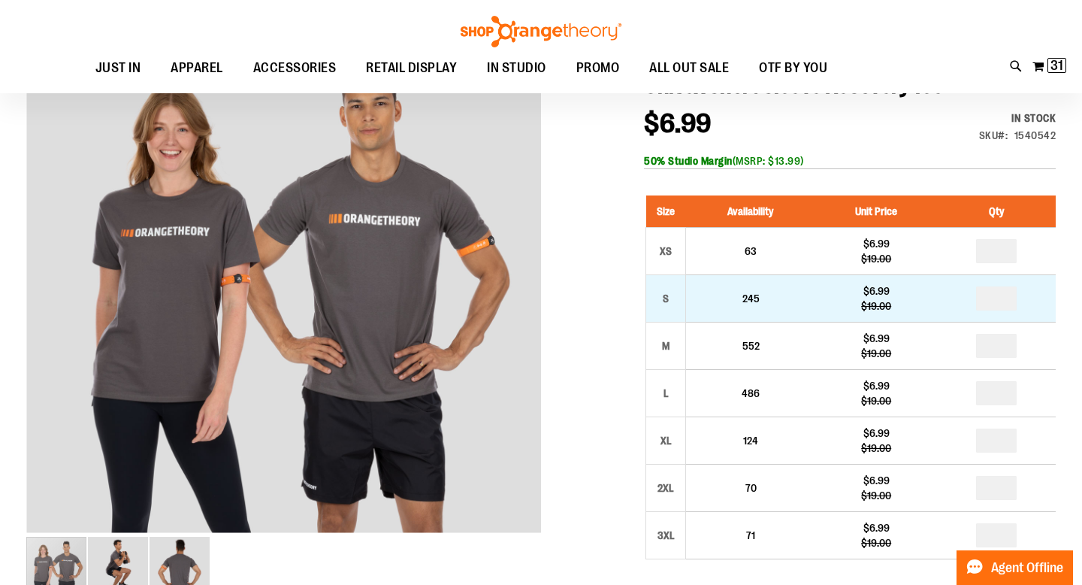
type input "**********"
click at [1002, 295] on input "number" at bounding box center [996, 298] width 41 height 24
type input "*"
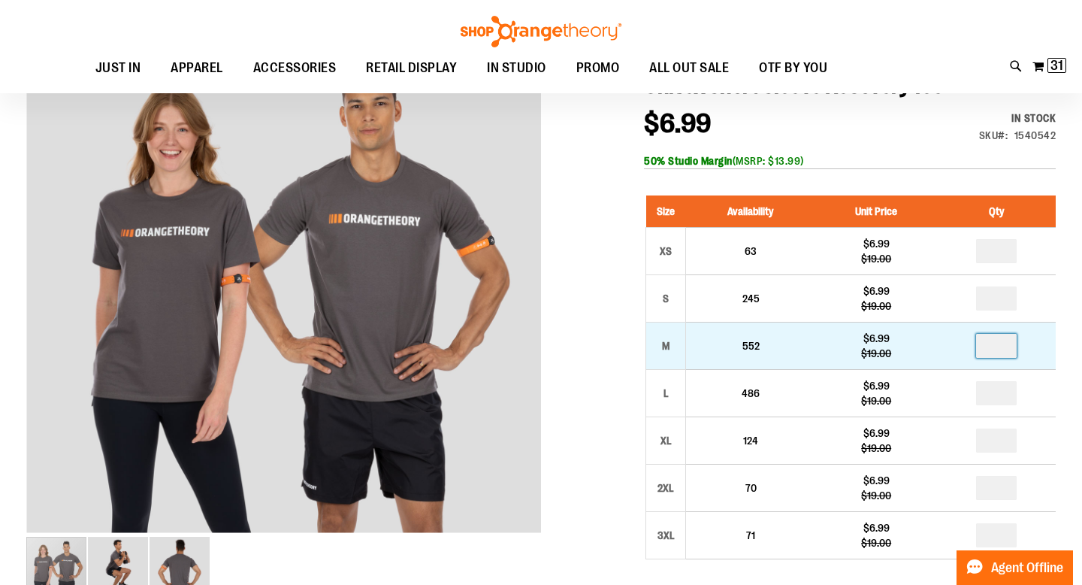
click at [1004, 347] on input "number" at bounding box center [996, 346] width 41 height 24
type input "*"
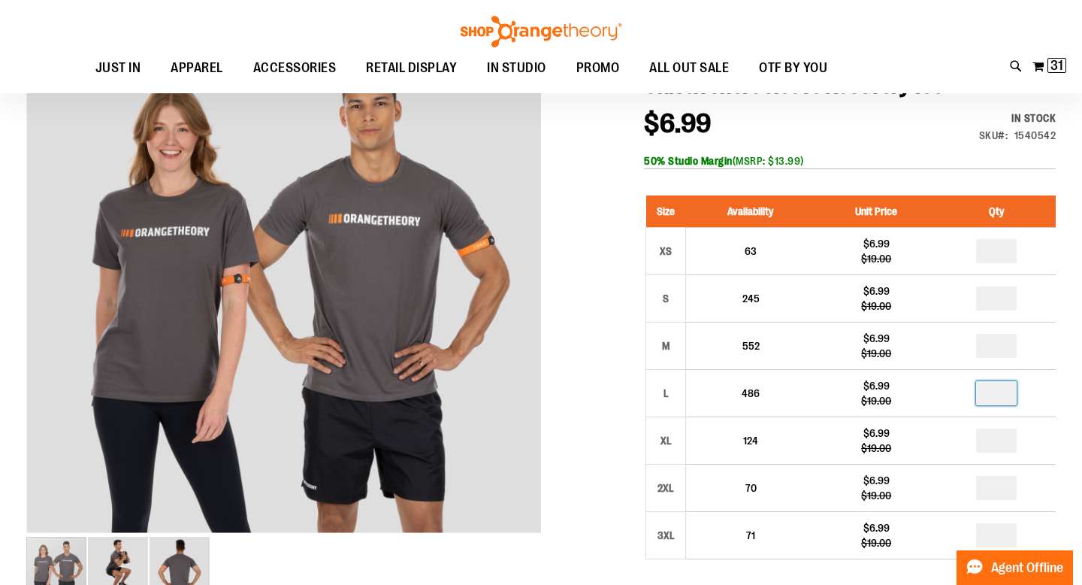
click at [997, 396] on input "number" at bounding box center [996, 393] width 41 height 24
type input "*"
click at [998, 445] on input "number" at bounding box center [996, 440] width 41 height 24
type input "*"
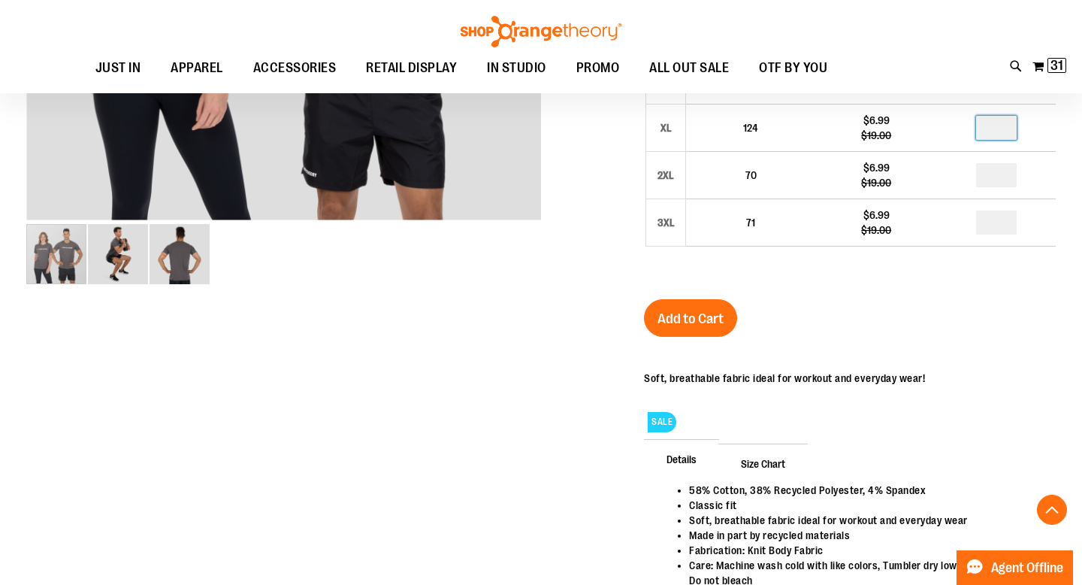
scroll to position [510, 0]
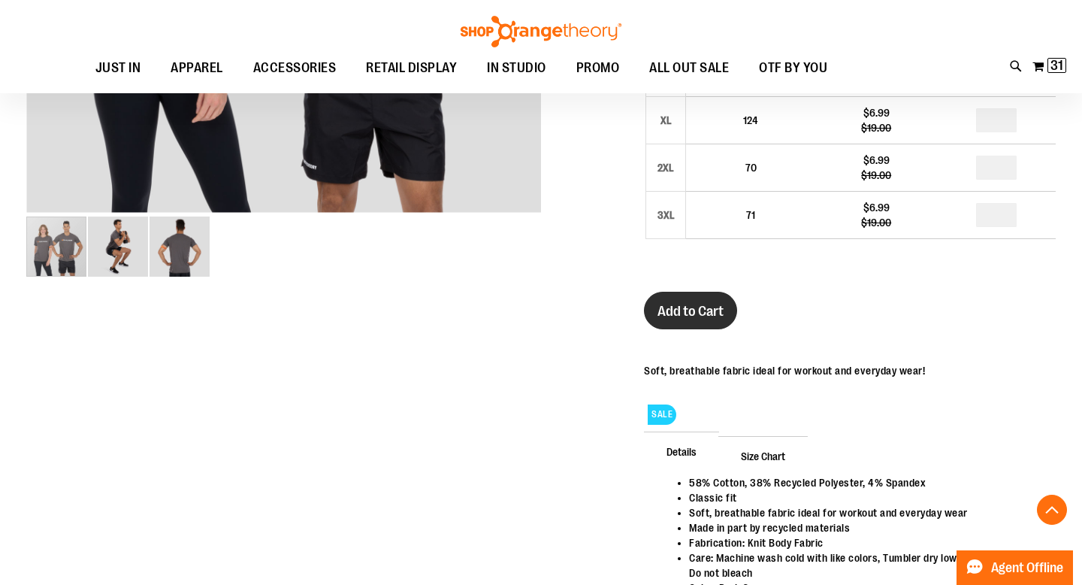
click at [680, 301] on button "Add to Cart" at bounding box center [690, 311] width 93 height 38
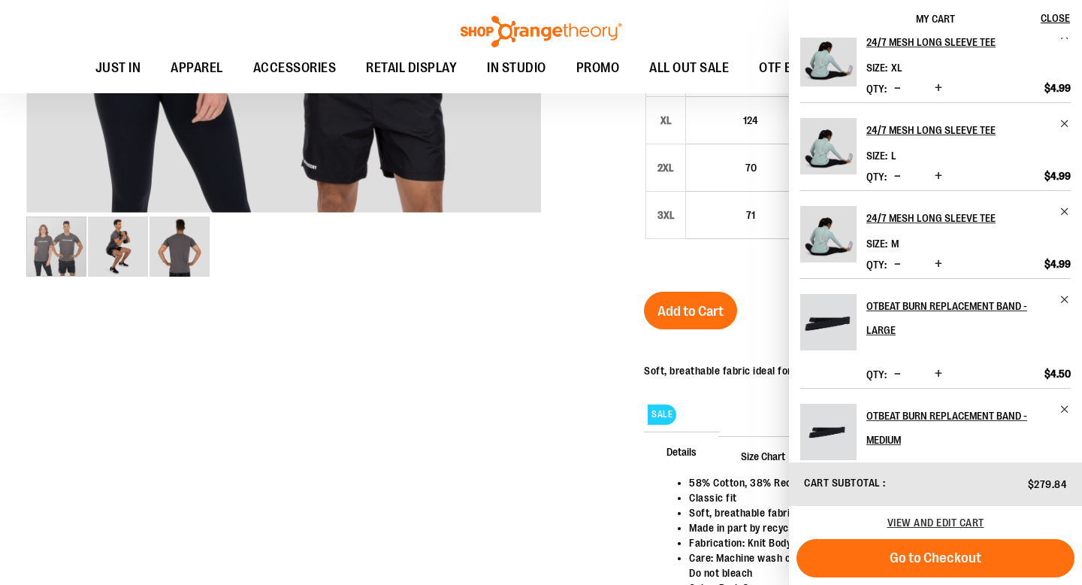
scroll to position [0, 0]
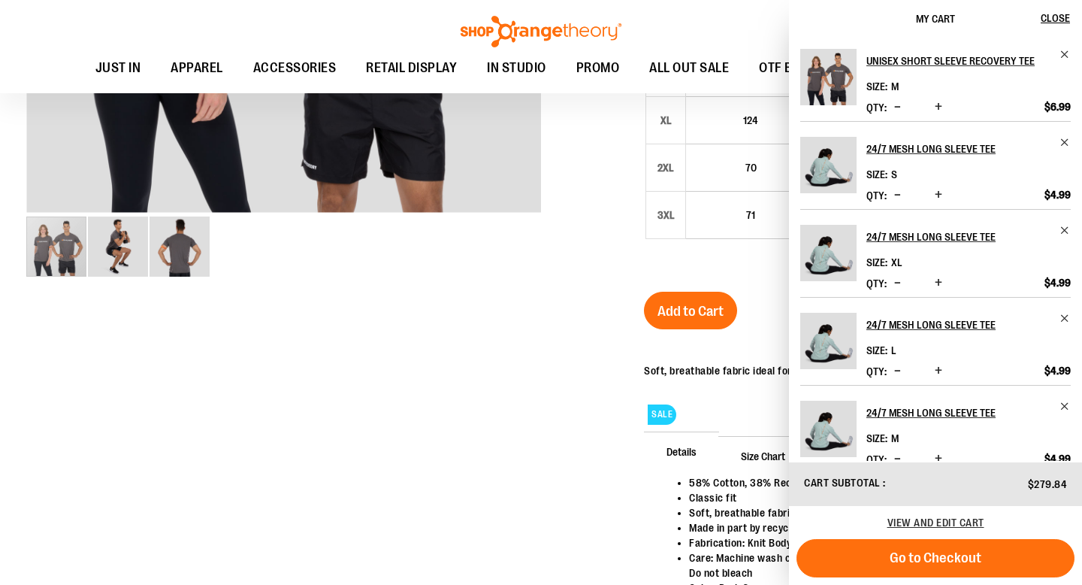
click at [507, 295] on div at bounding box center [541, 178] width 1030 height 956
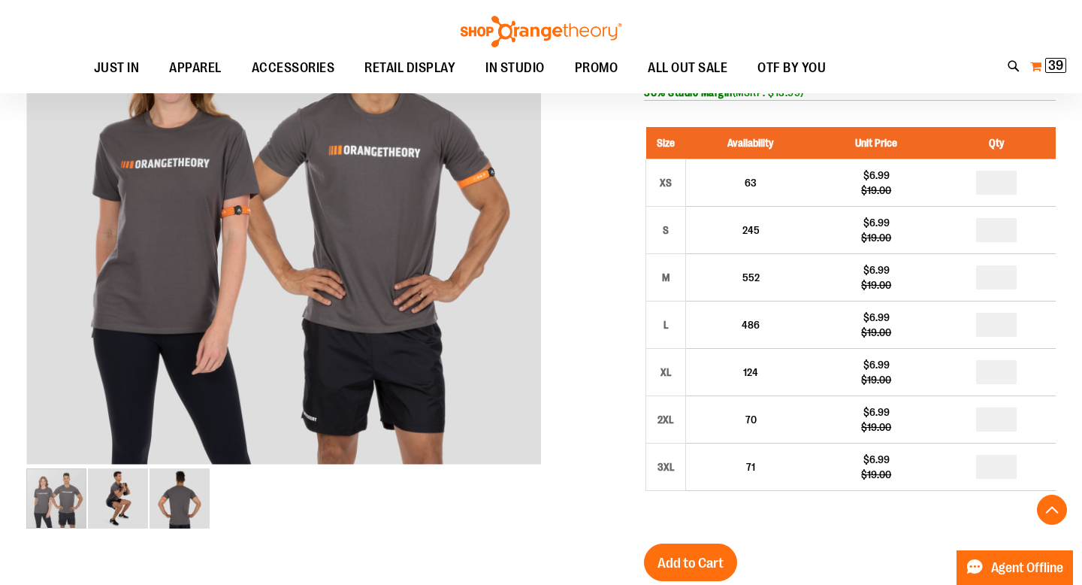
scroll to position [257, 0]
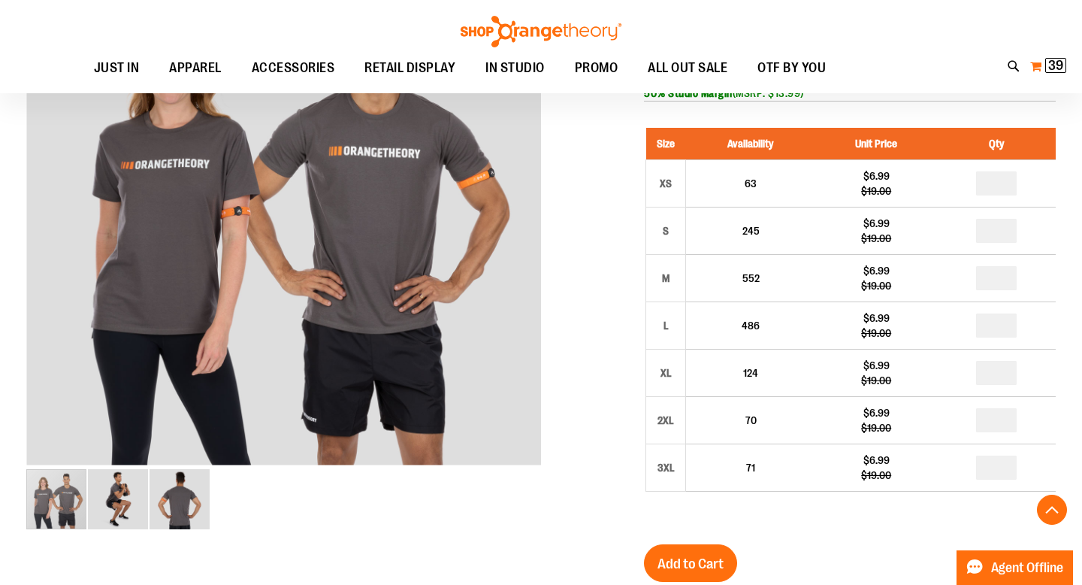
click at [1058, 55] on button "My Cart 39 39 items" at bounding box center [1049, 66] width 38 height 24
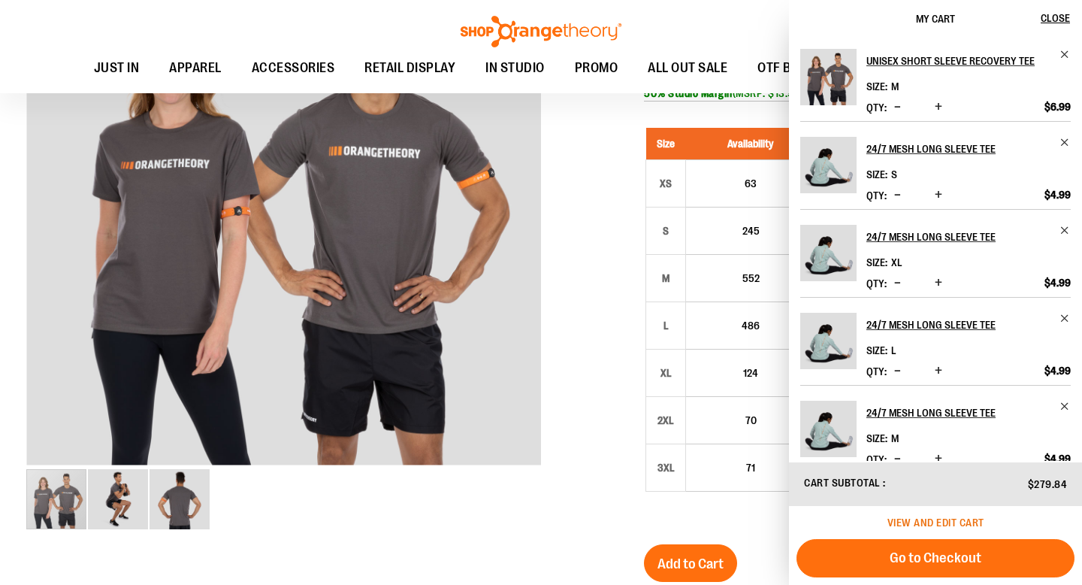
click at [950, 525] on span "View and edit cart" at bounding box center [936, 522] width 97 height 12
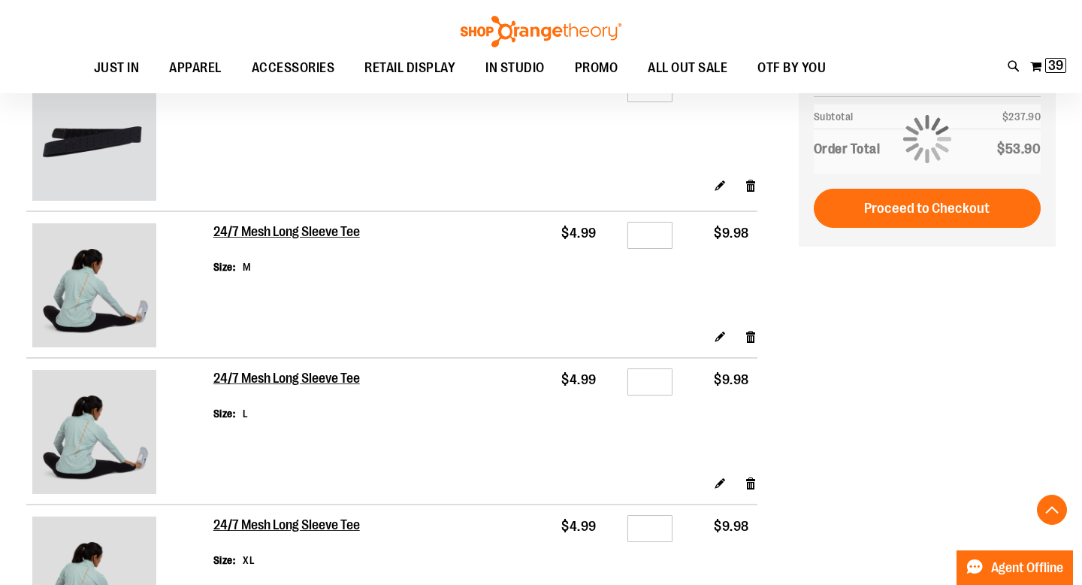
scroll to position [737, 0]
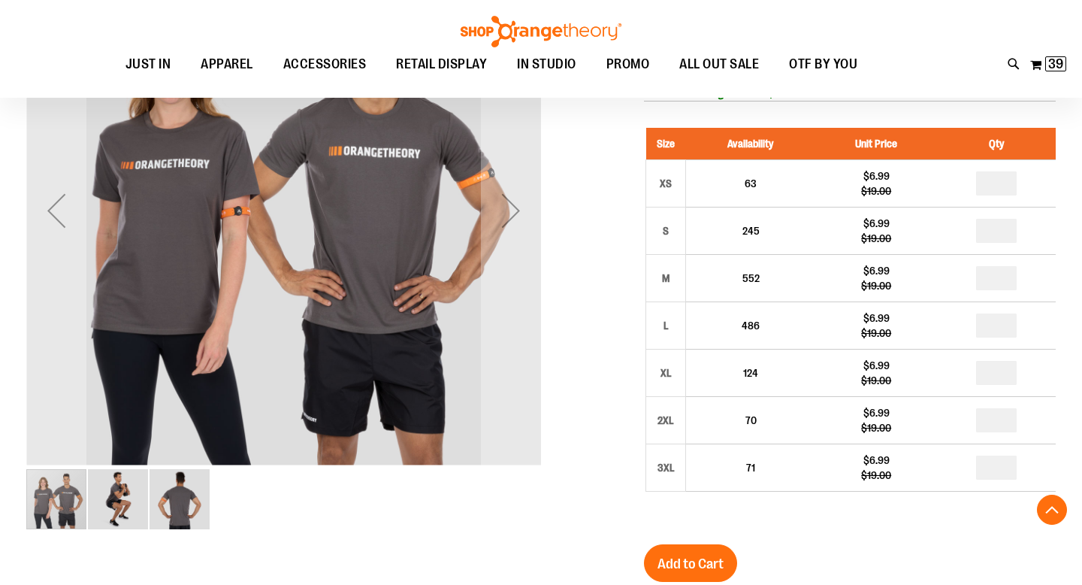
scroll to position [99, 0]
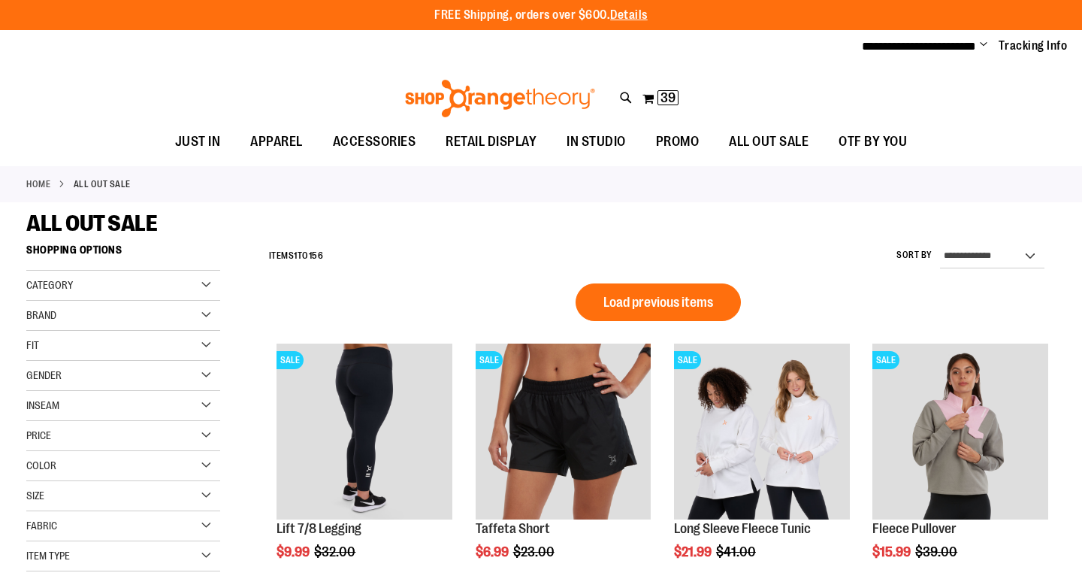
scroll to position [937, 0]
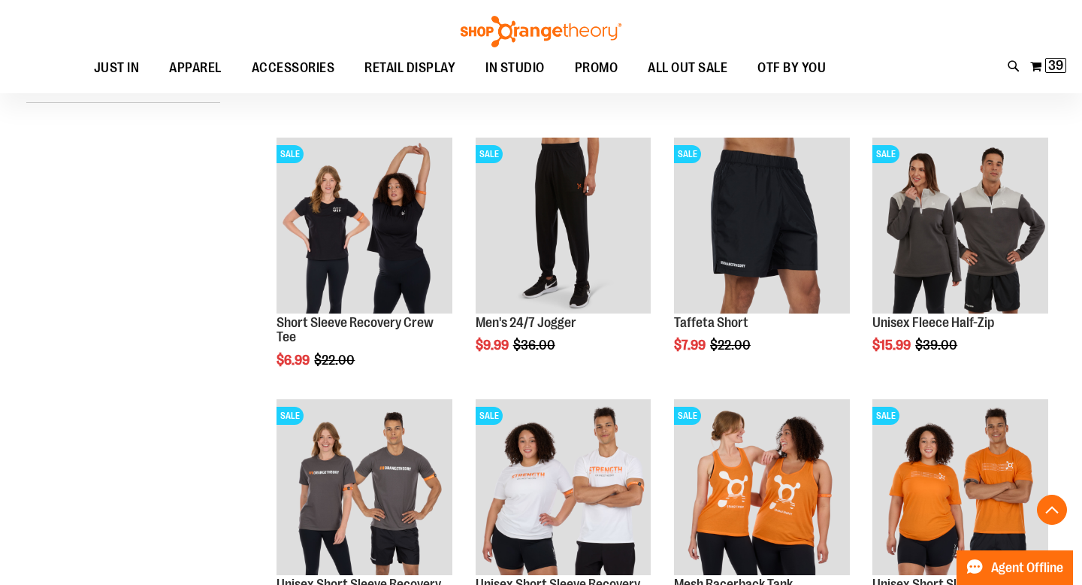
scroll to position [458, 0]
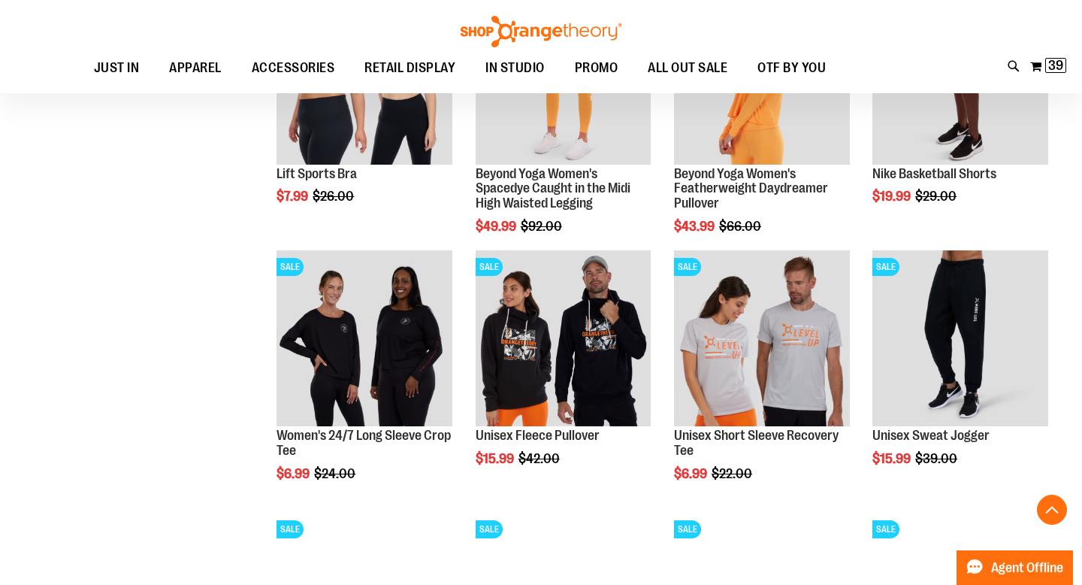
scroll to position [1136, 0]
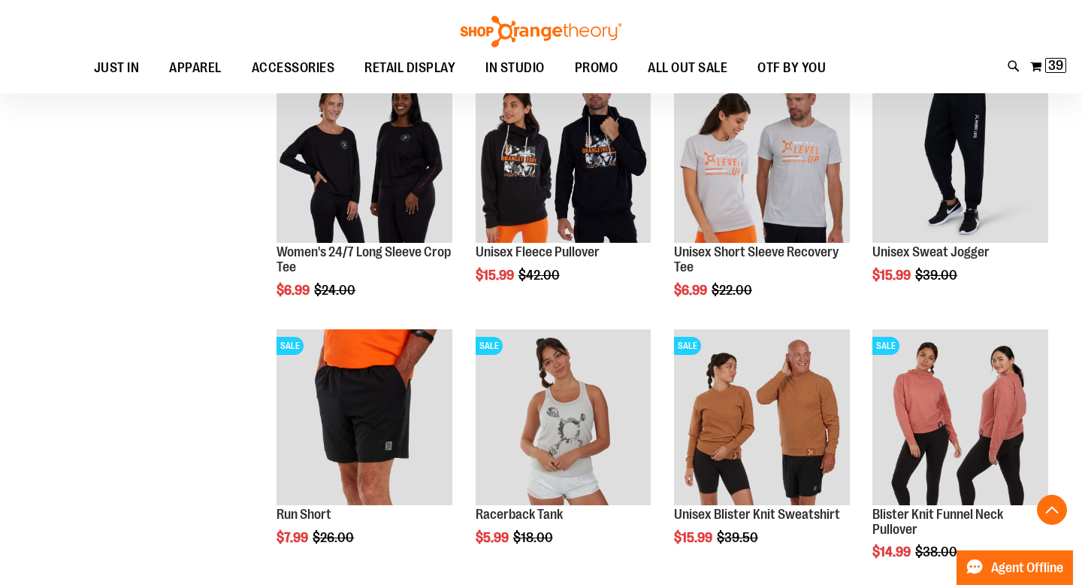
scroll to position [1320, 0]
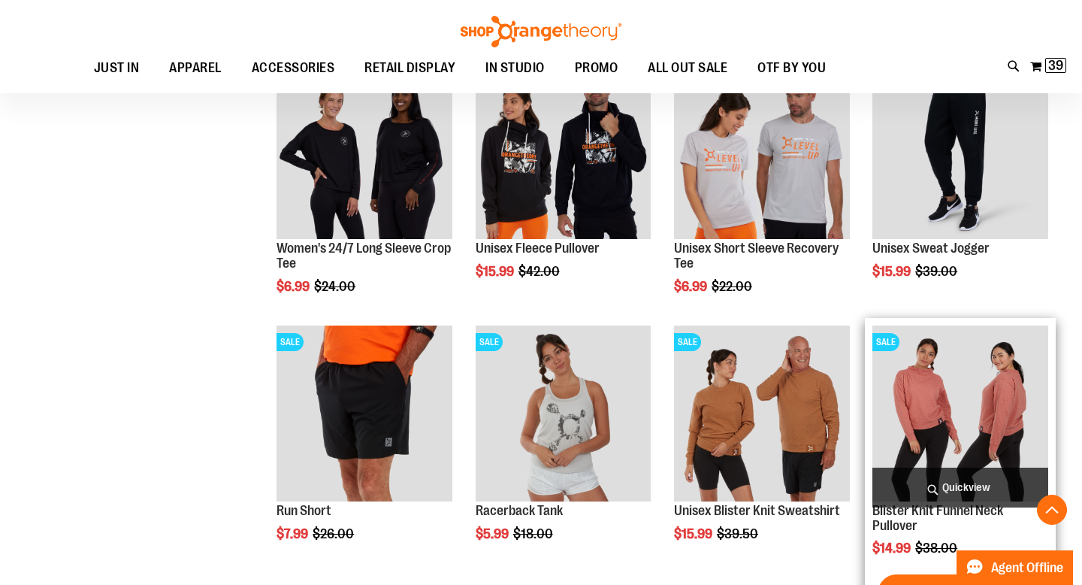
type input "**********"
click at [973, 399] on img "product" at bounding box center [961, 413] width 176 height 176
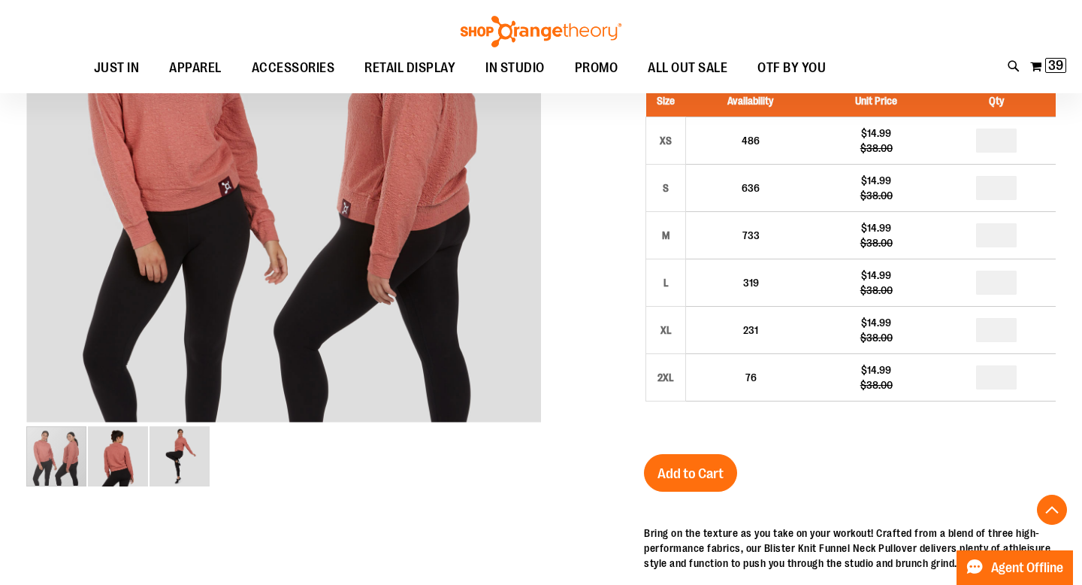
scroll to position [286, 0]
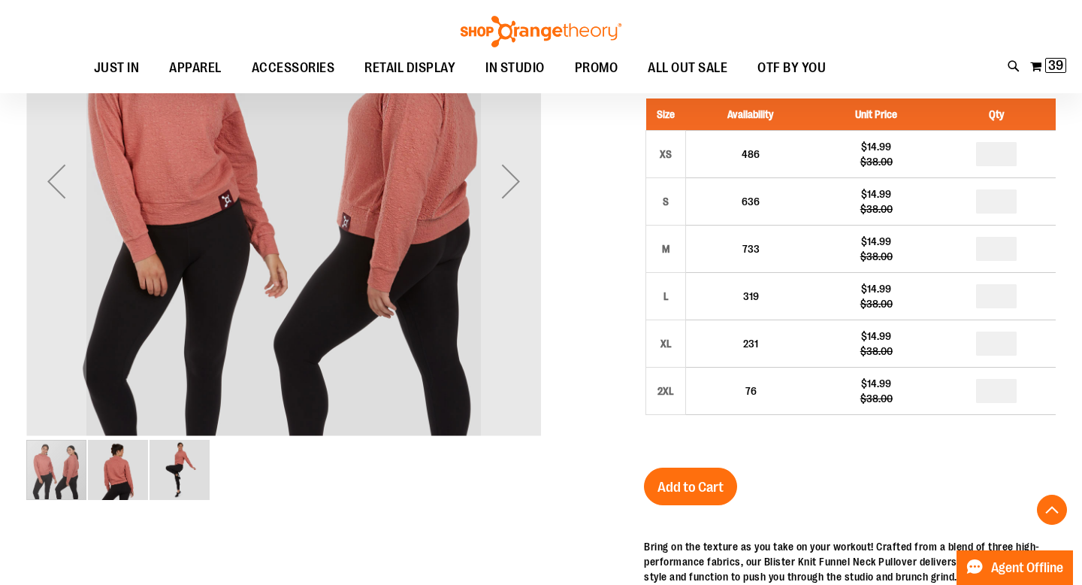
type input "**********"
click at [130, 463] on img "image 2 of 3" at bounding box center [118, 470] width 60 height 60
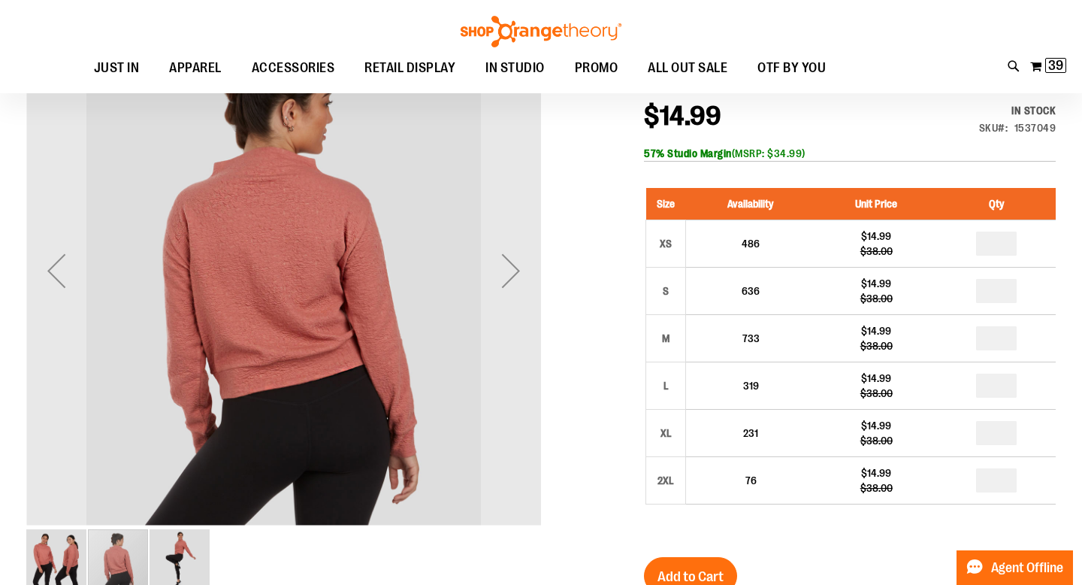
scroll to position [189, 0]
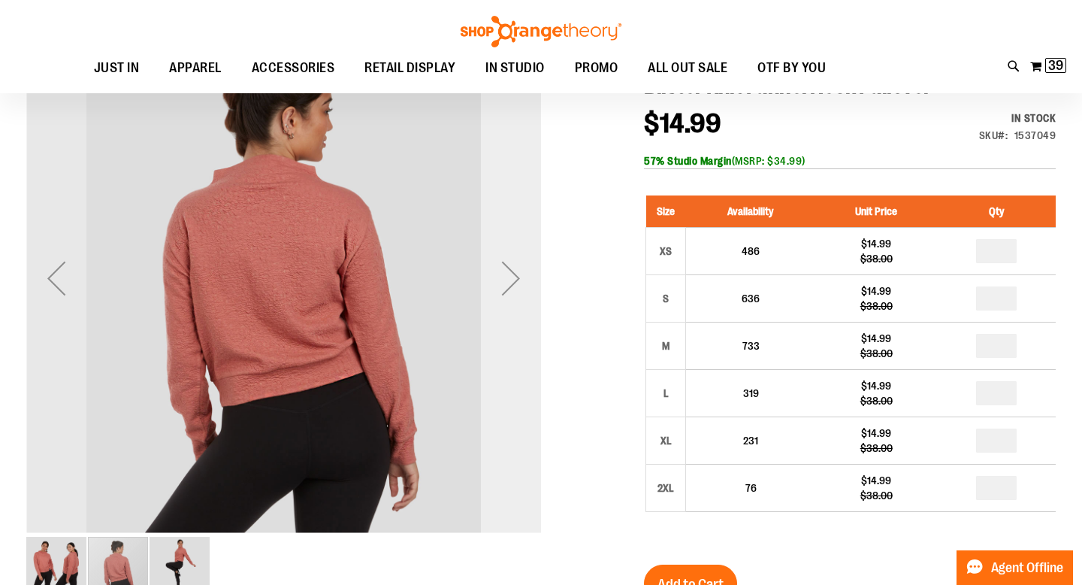
click at [522, 279] on div "Next" at bounding box center [511, 278] width 60 height 60
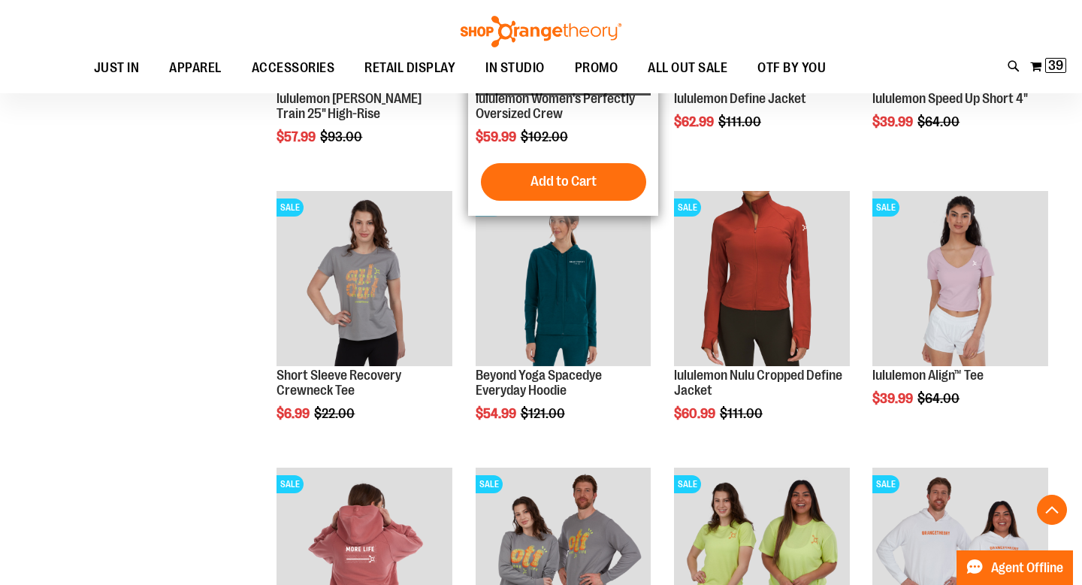
scroll to position [1257, 0]
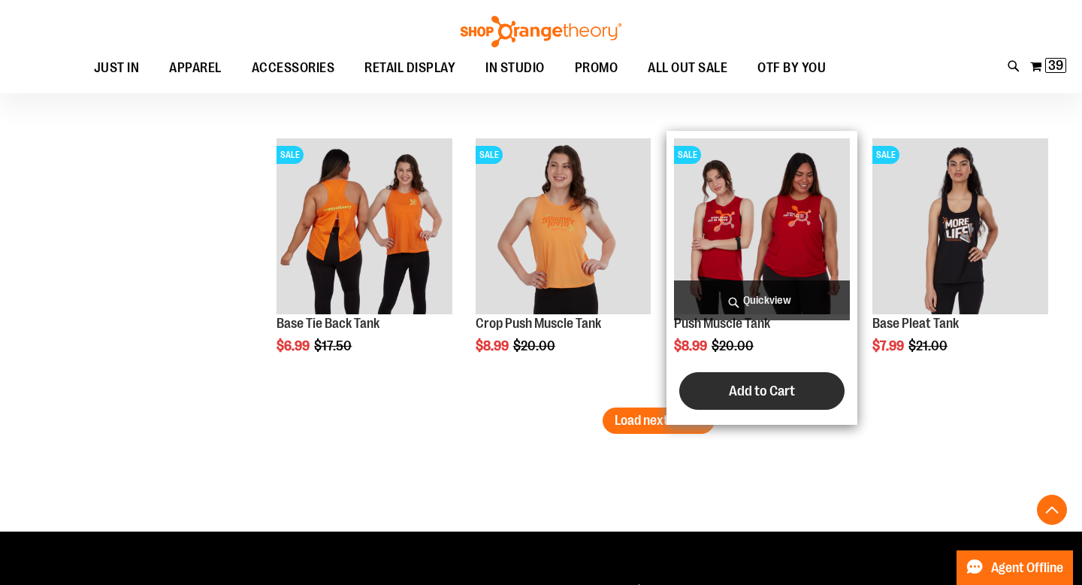
scroll to position [2414, 0]
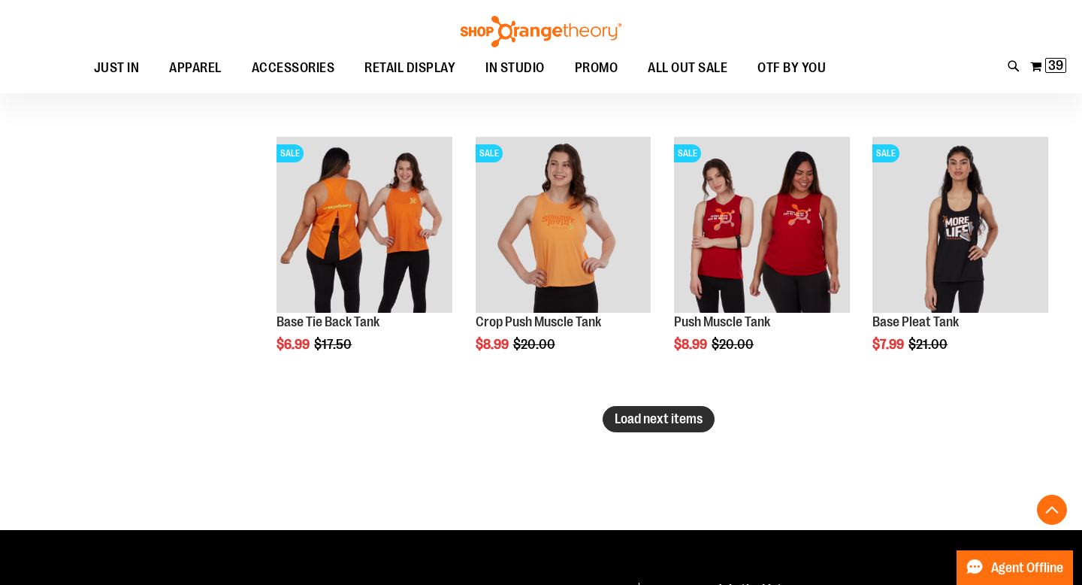
type input "**********"
click at [649, 411] on span "Load next items" at bounding box center [659, 418] width 88 height 15
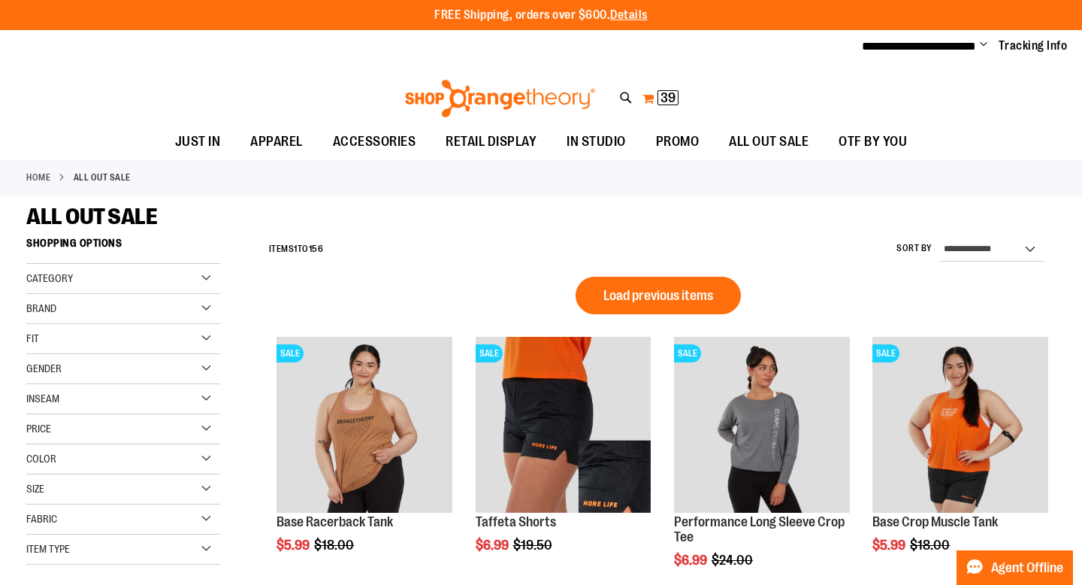
click at [660, 97] on span "39 39 items" at bounding box center [668, 97] width 21 height 15
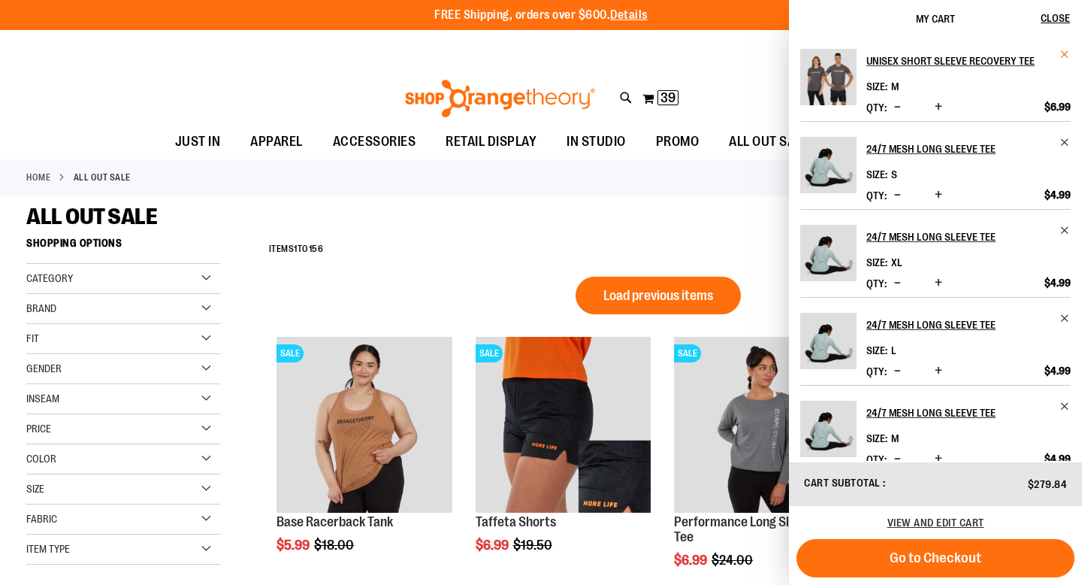
click at [1061, 55] on span "Remove item" at bounding box center [1065, 54] width 11 height 11
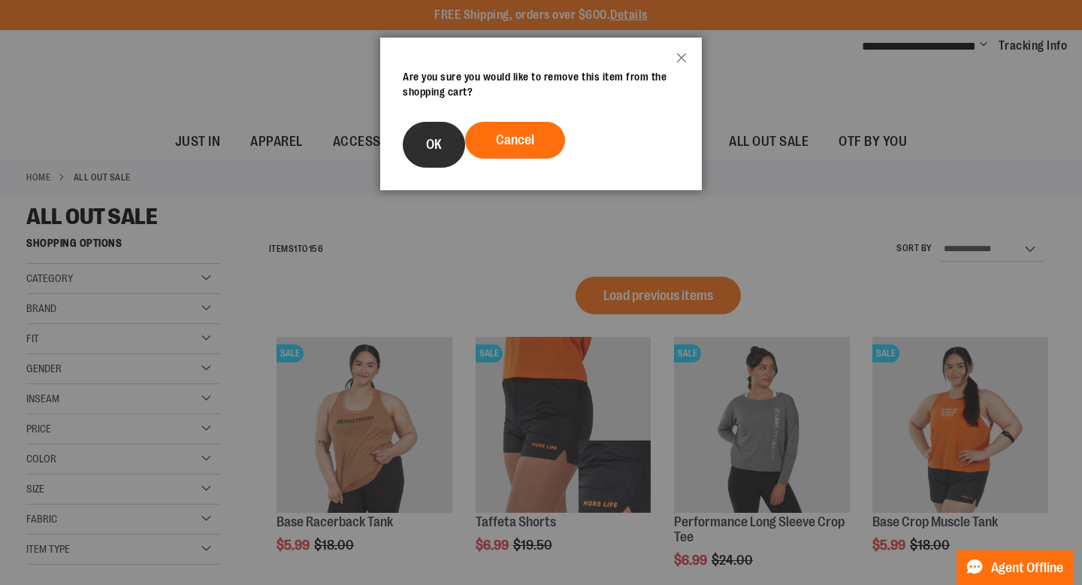
click at [445, 144] on button "OK" at bounding box center [434, 145] width 62 height 46
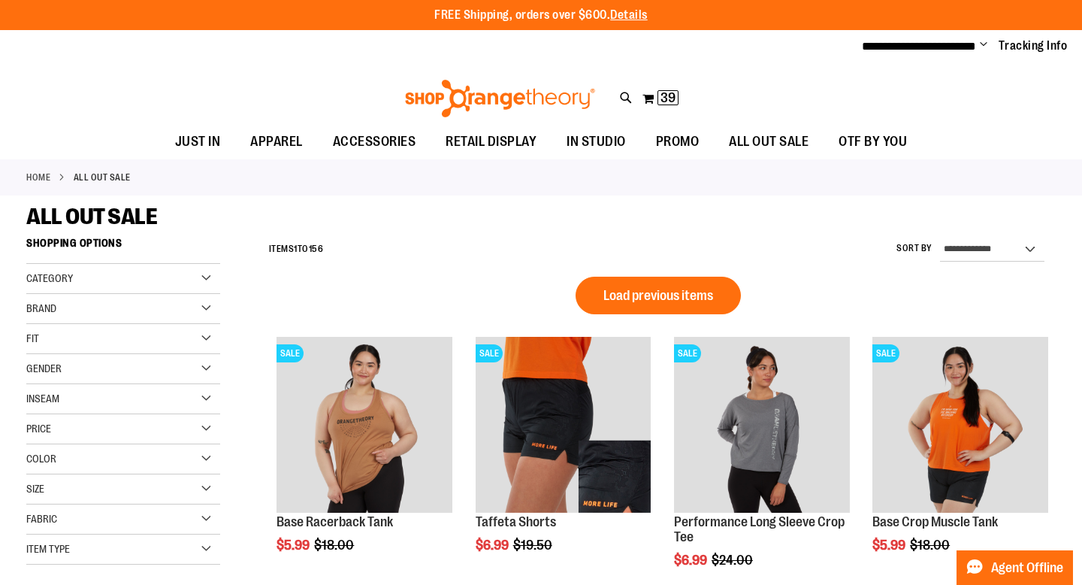
click at [690, 99] on div "Toggle Nav Search Popular Suggestions Advanced Search" at bounding box center [541, 94] width 1082 height 61
click at [673, 92] on span "39" at bounding box center [668, 97] width 15 height 15
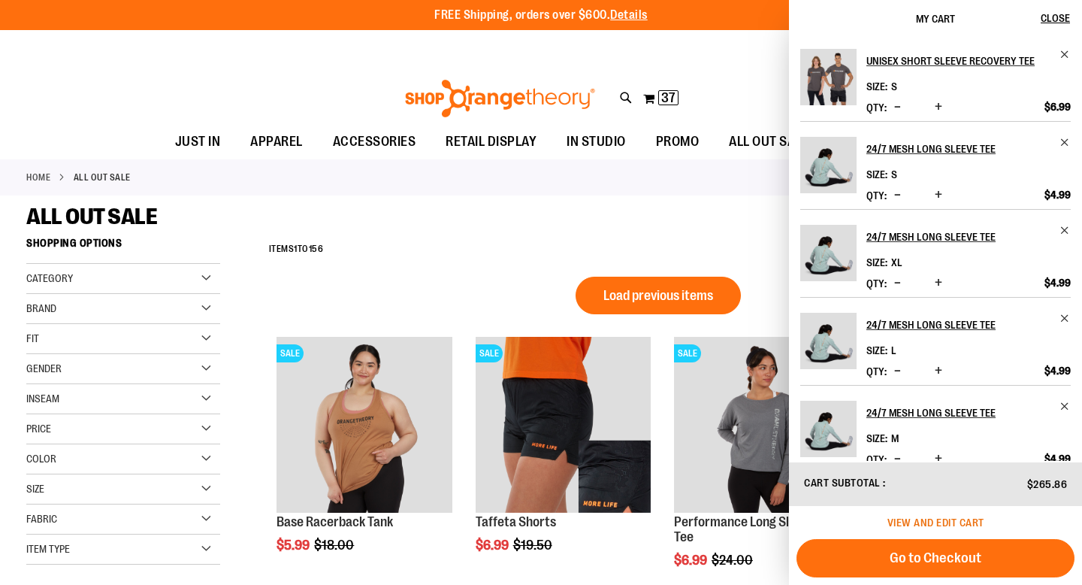
click at [950, 522] on span "View and edit cart" at bounding box center [936, 522] width 97 height 12
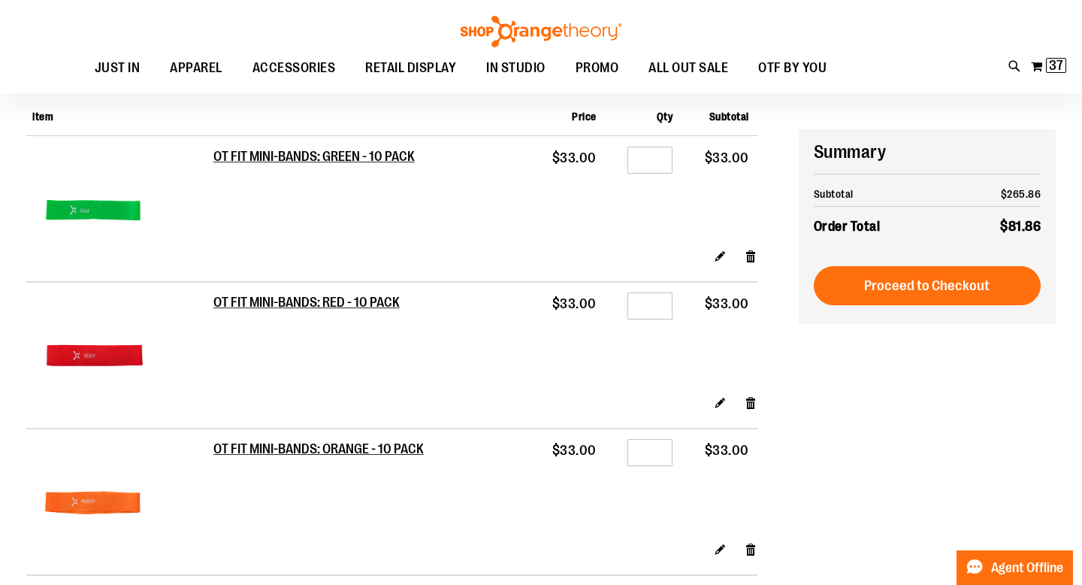
scroll to position [102, 0]
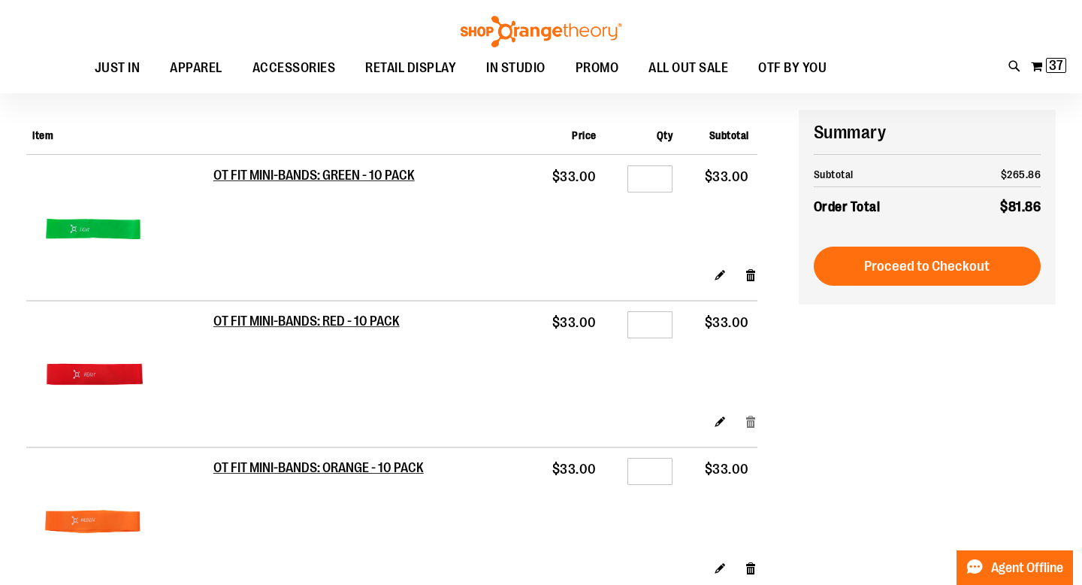
type input "**********"
click at [750, 422] on link "Remove item" at bounding box center [751, 421] width 13 height 16
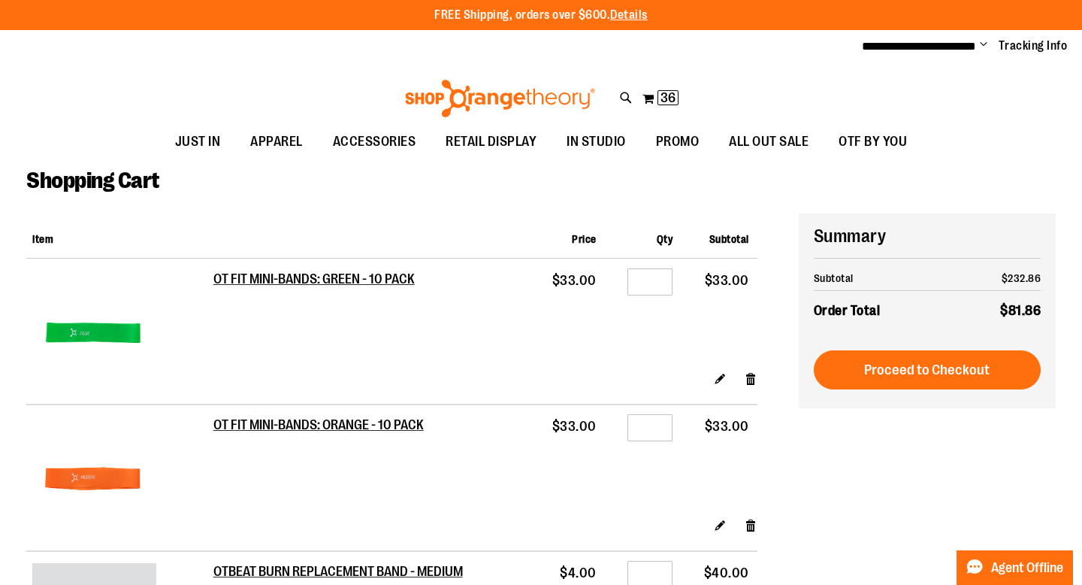
type input "**********"
click at [662, 429] on input "*" at bounding box center [650, 427] width 45 height 27
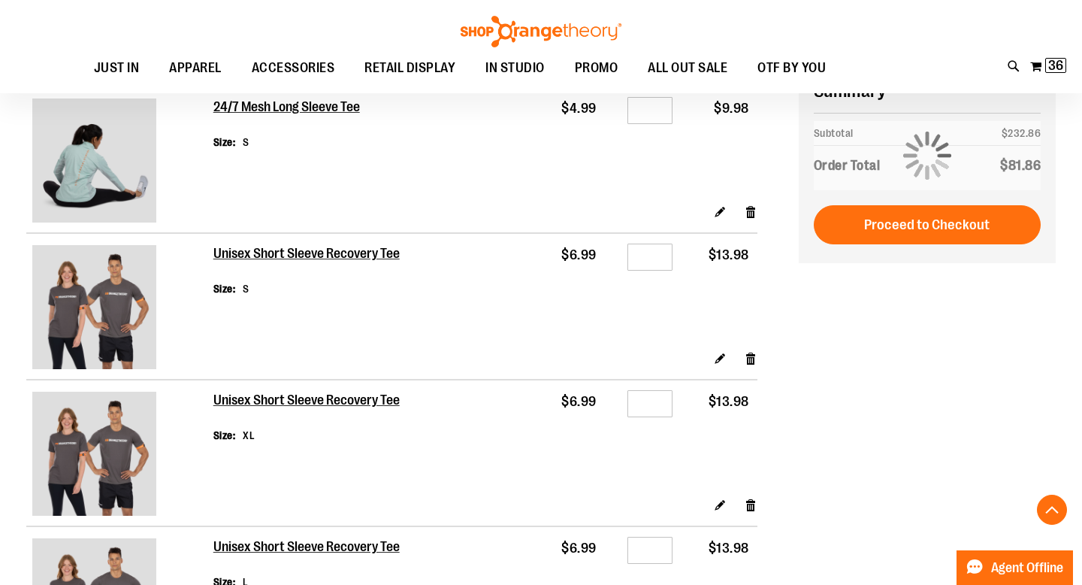
scroll to position [1198, 0]
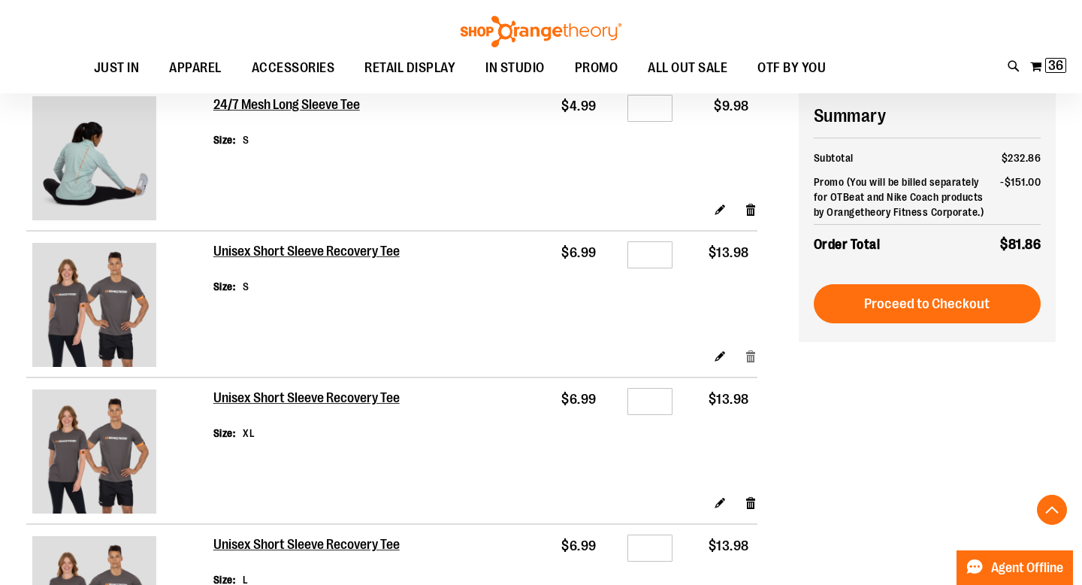
type input "*"
click at [746, 356] on link "Remove item" at bounding box center [751, 356] width 13 height 16
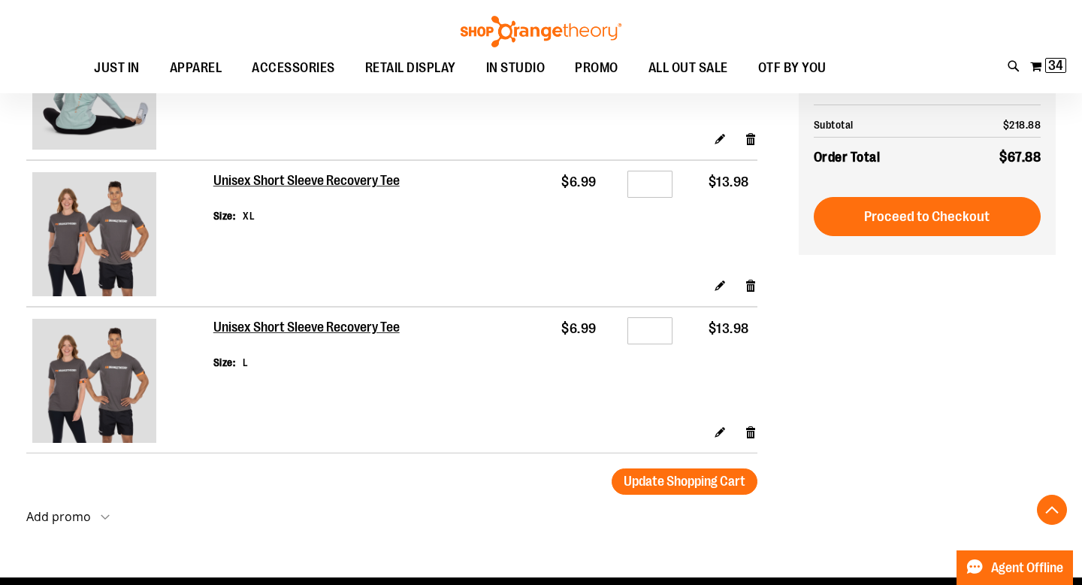
scroll to position [1276, 0]
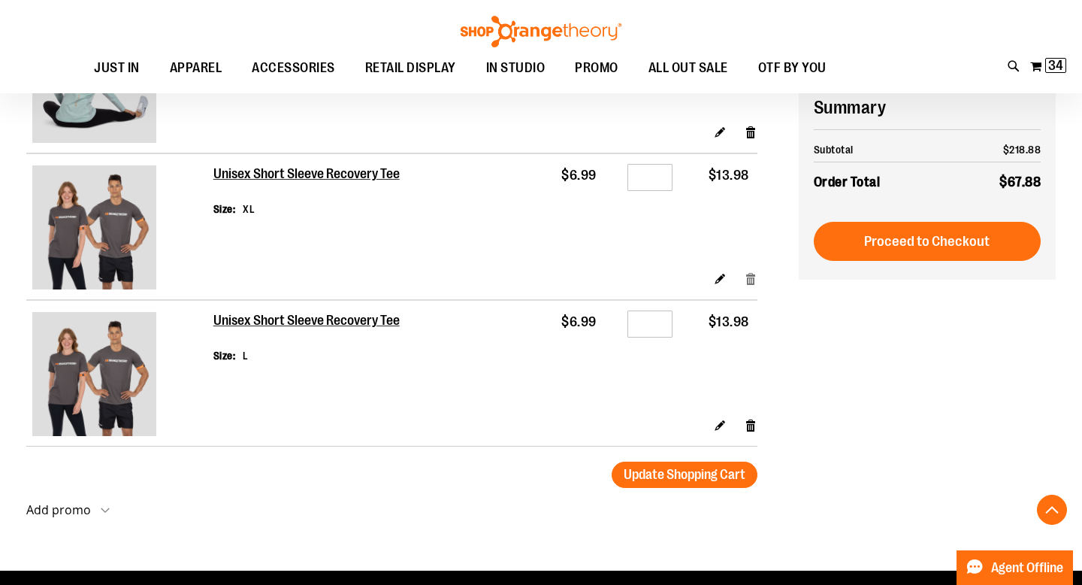
type input "**********"
click at [753, 280] on link "Remove item" at bounding box center [751, 279] width 13 height 16
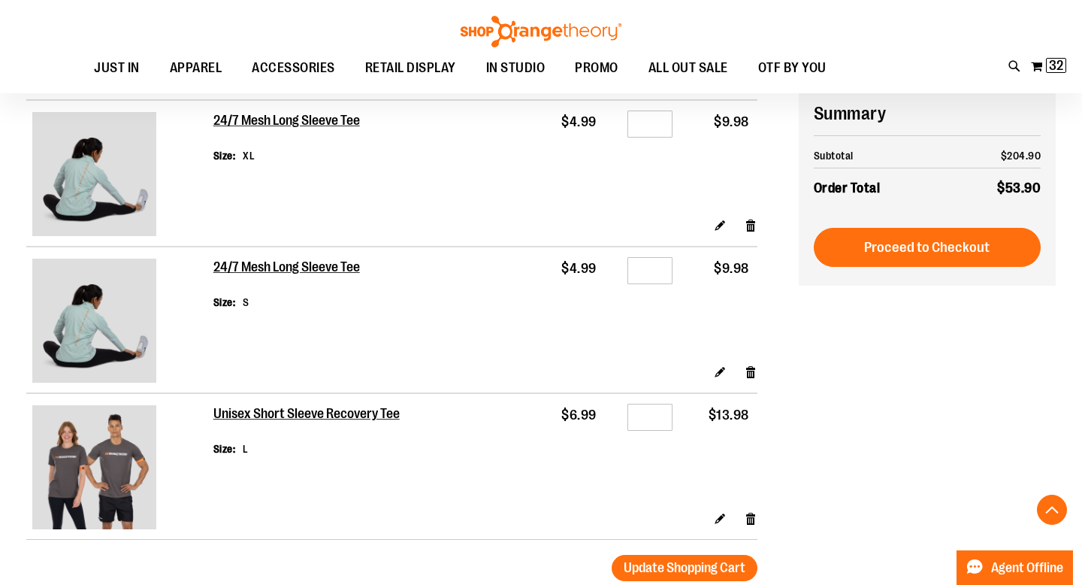
scroll to position [1031, 0]
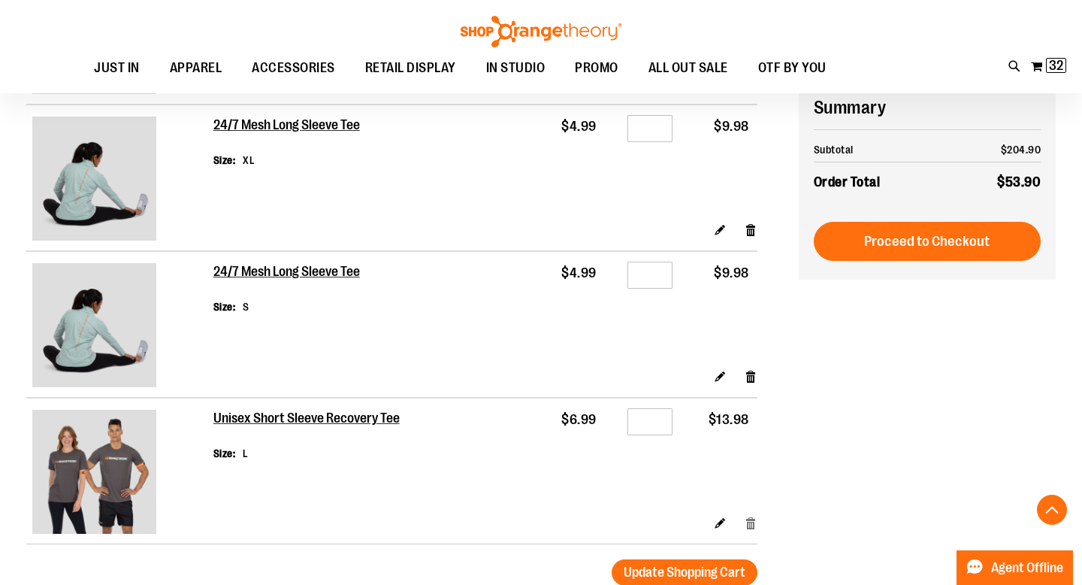
type input "**********"
click at [750, 524] on link "Remove item" at bounding box center [751, 523] width 13 height 16
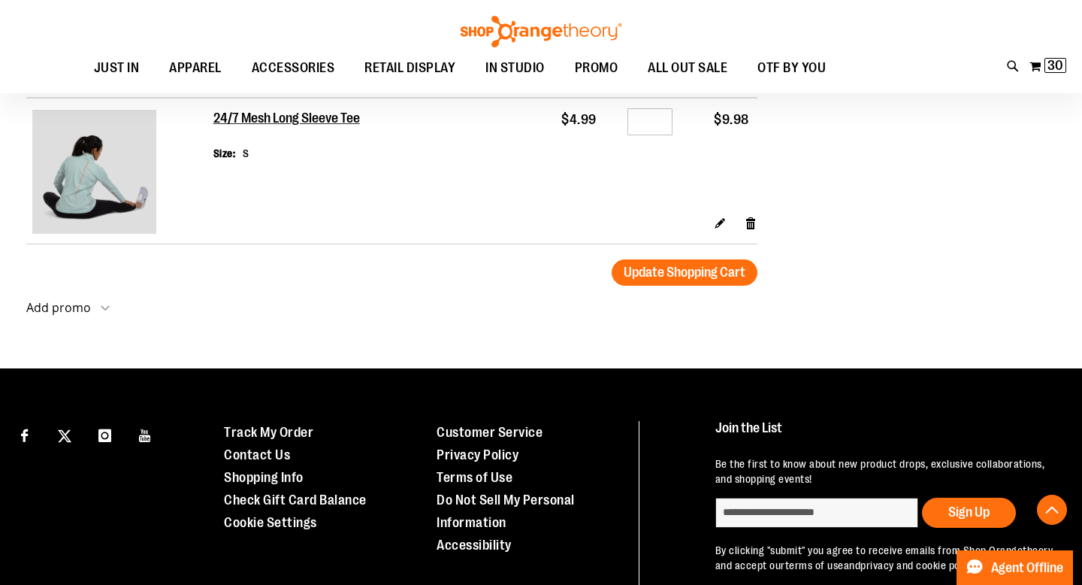
scroll to position [1282, 0]
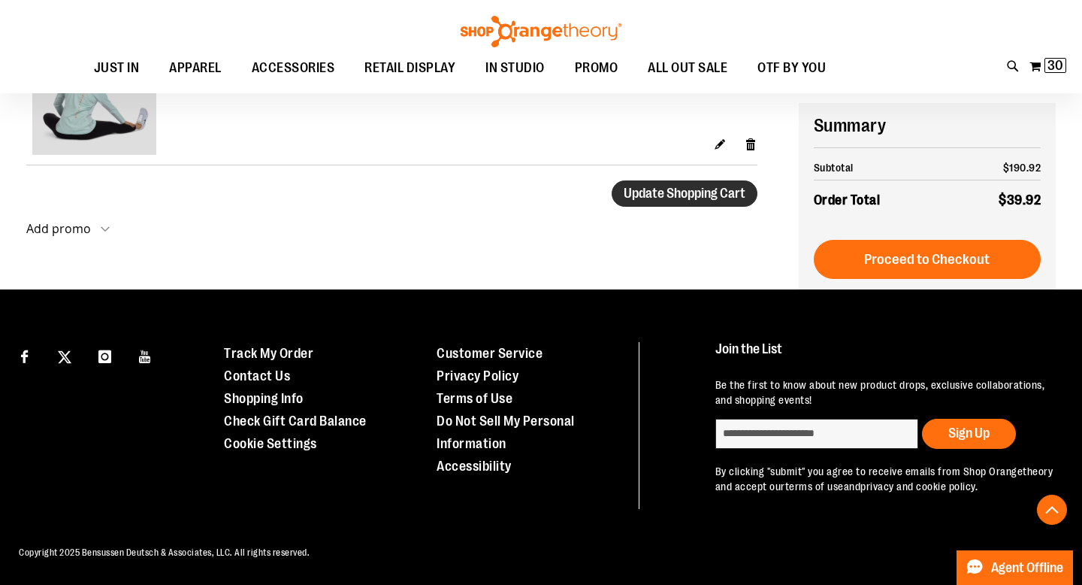
type input "**********"
click at [695, 186] on span "Update Shopping Cart" at bounding box center [685, 193] width 122 height 15
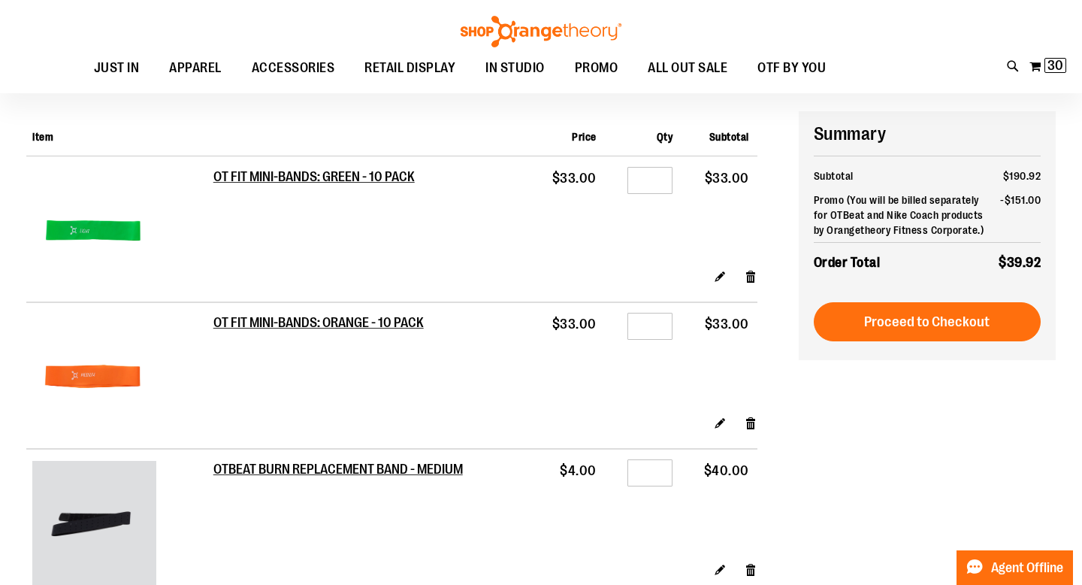
scroll to position [102, 0]
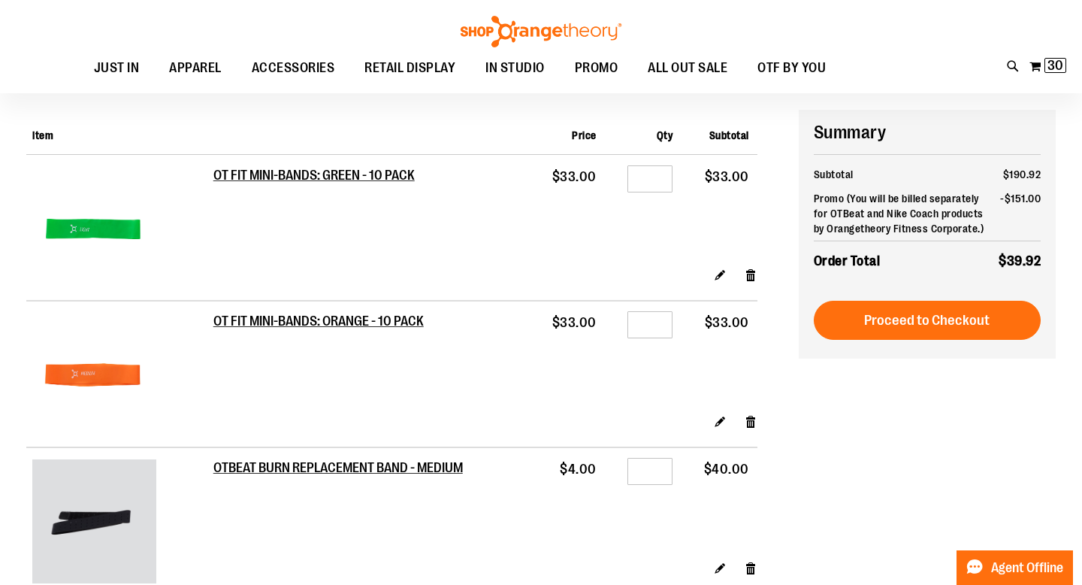
type input "**********"
click at [664, 322] on input "*" at bounding box center [650, 324] width 45 height 27
type input "*"
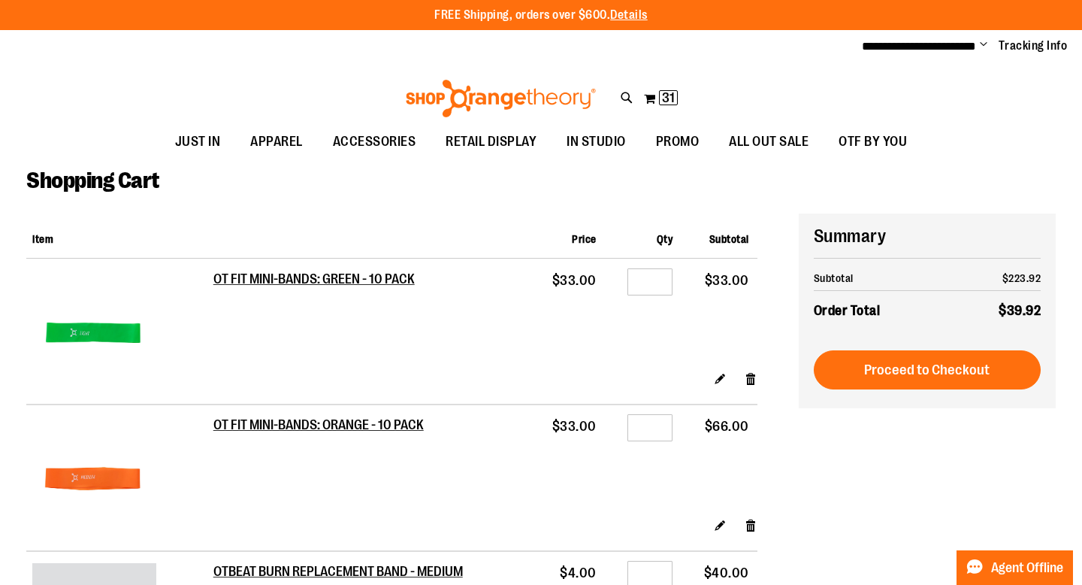
type input "**********"
click at [664, 277] on input "*" at bounding box center [650, 281] width 45 height 27
type input "*"
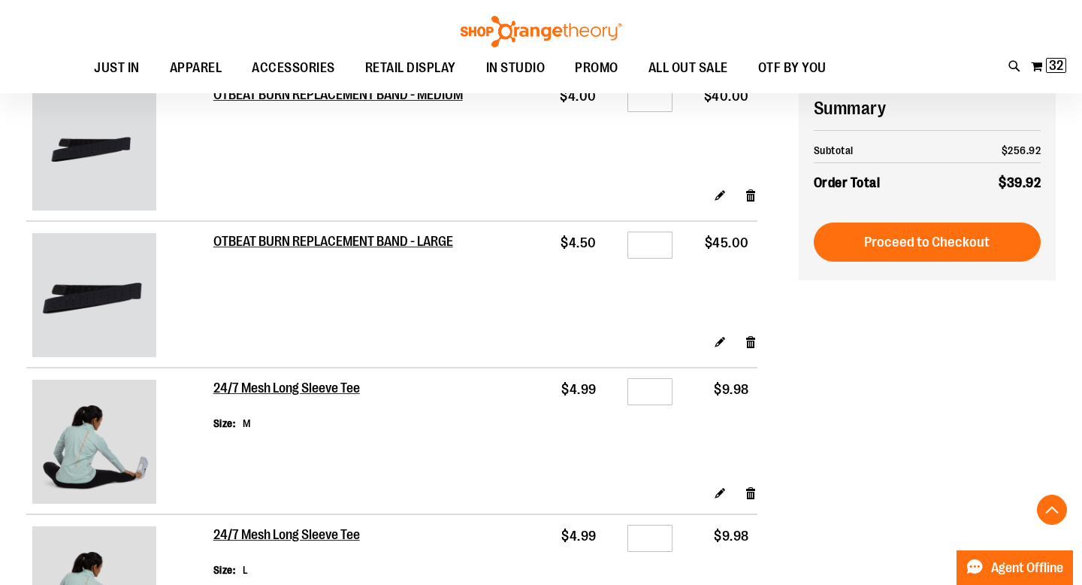
scroll to position [473, 0]
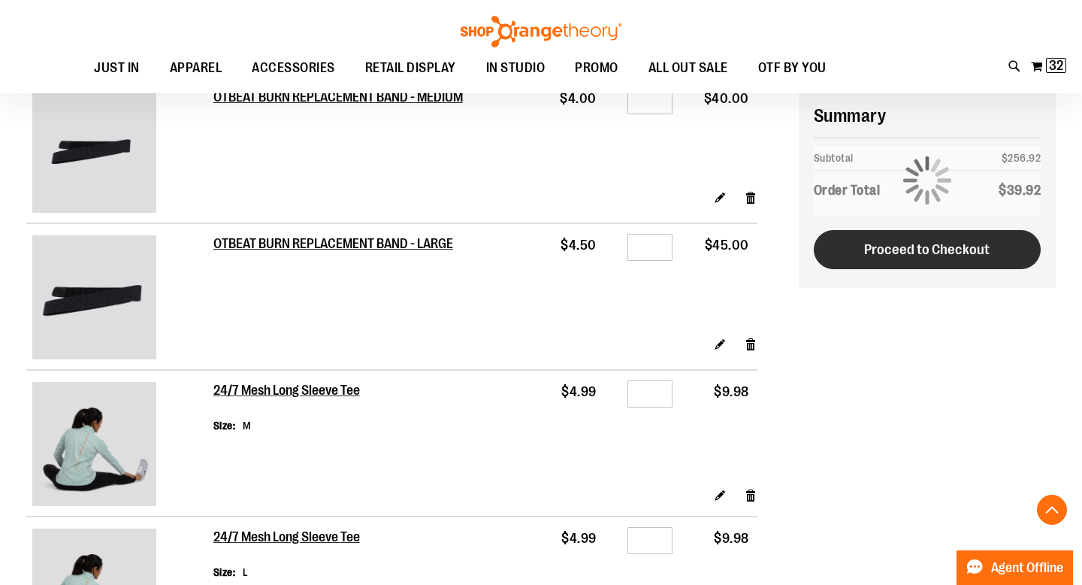
type input "**********"
click at [916, 248] on span "Proceed to Checkout" at bounding box center [927, 249] width 126 height 17
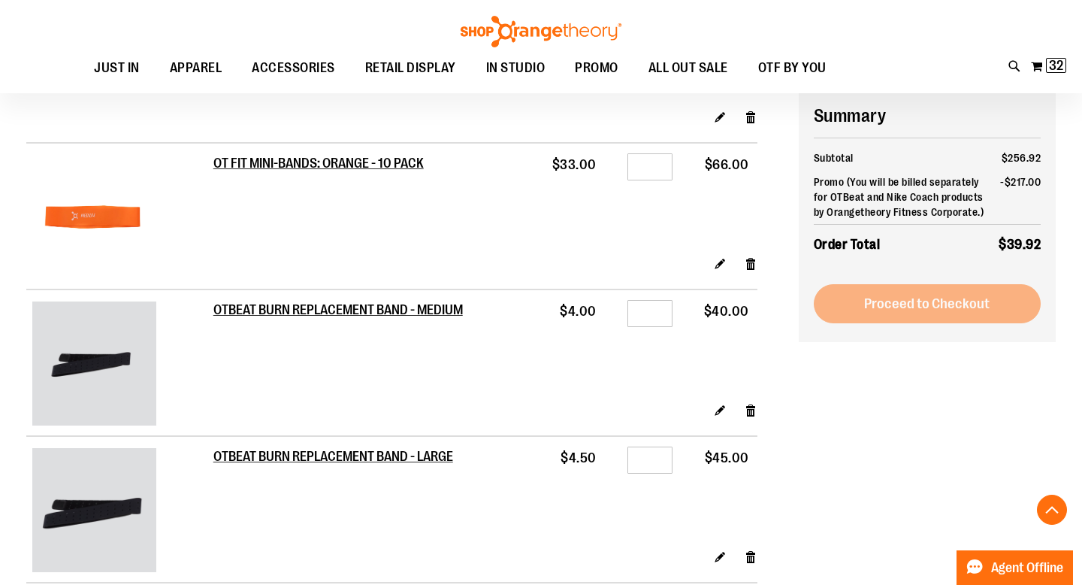
scroll to position [0, 0]
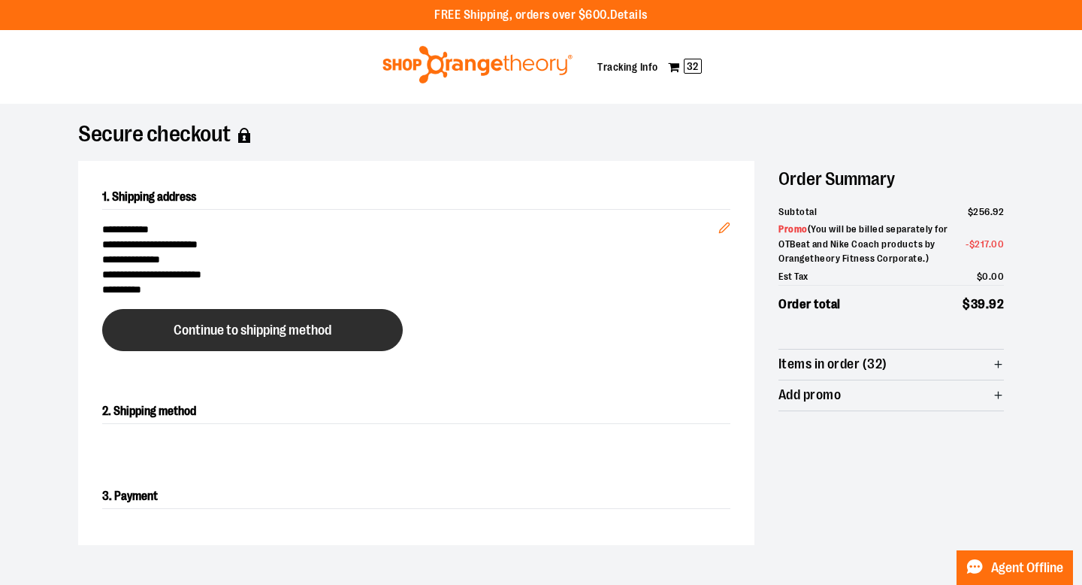
click at [300, 318] on button "Continue to shipping method" at bounding box center [252, 330] width 301 height 42
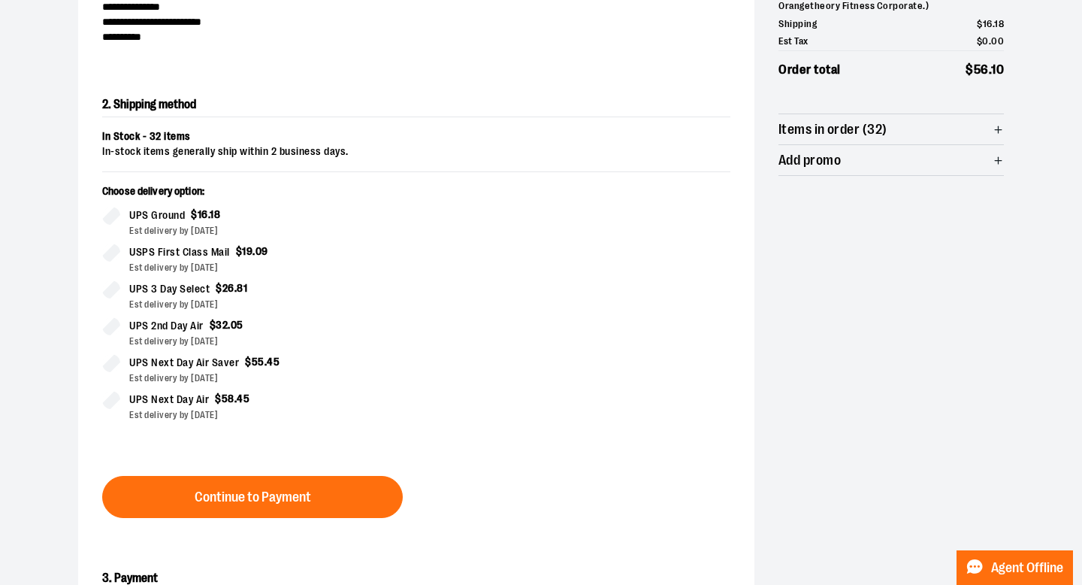
scroll to position [256, 0]
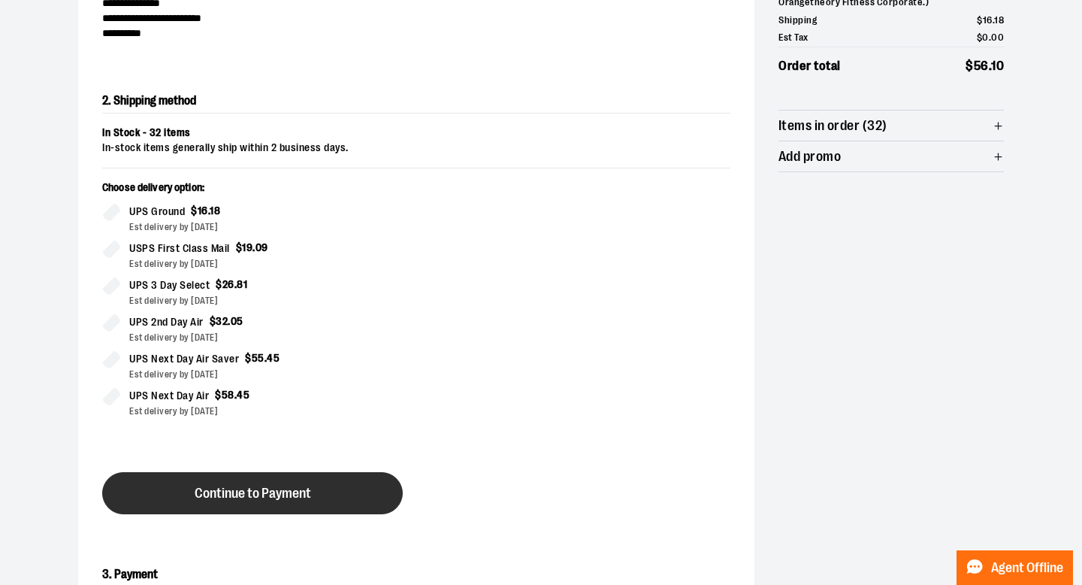
click at [257, 489] on span "Continue to Payment" at bounding box center [253, 493] width 117 height 14
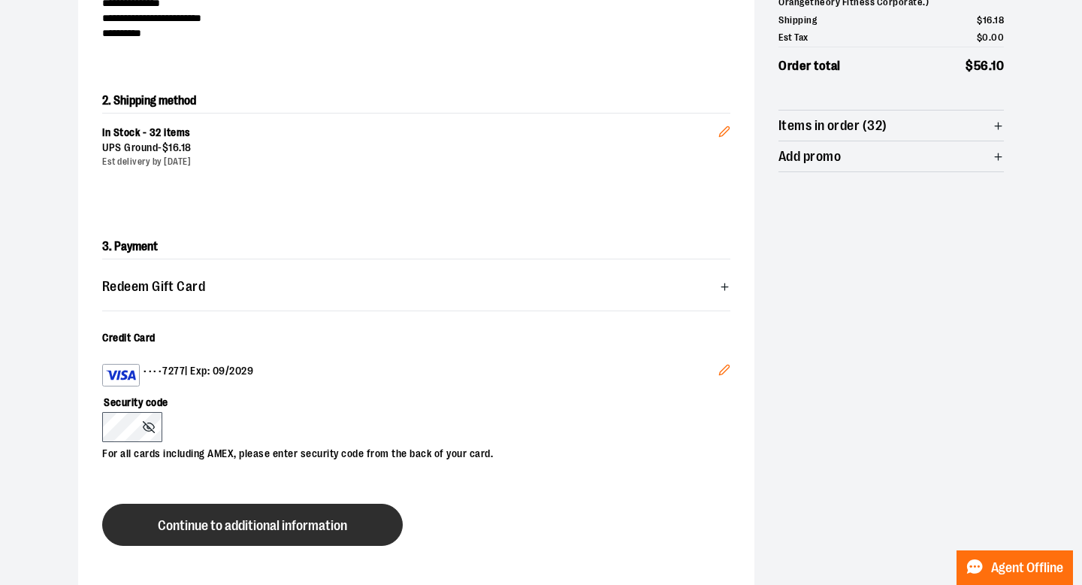
click at [174, 514] on button "Continue to additional information" at bounding box center [252, 525] width 301 height 42
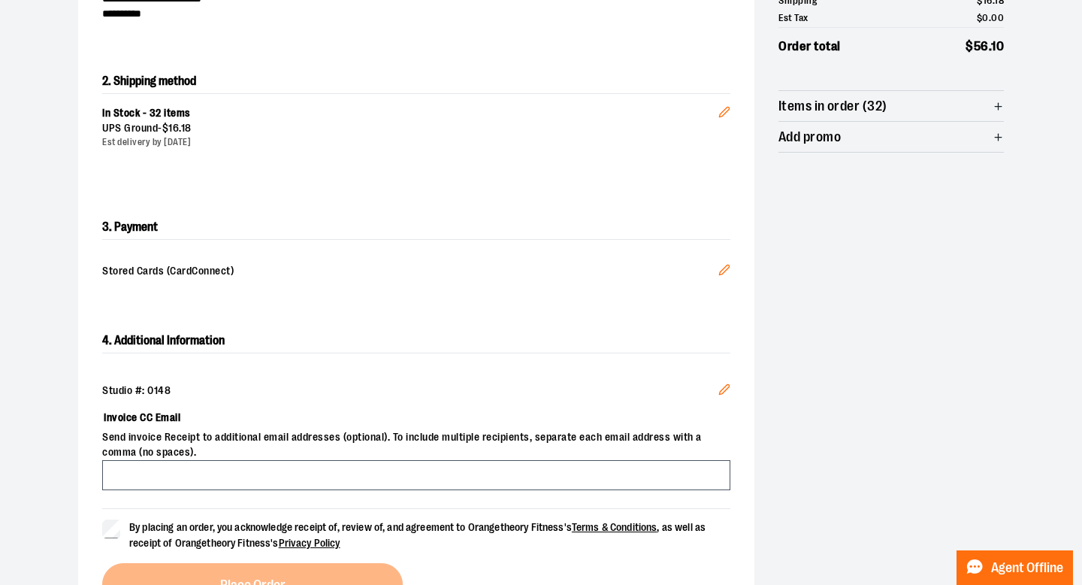
scroll to position [279, 0]
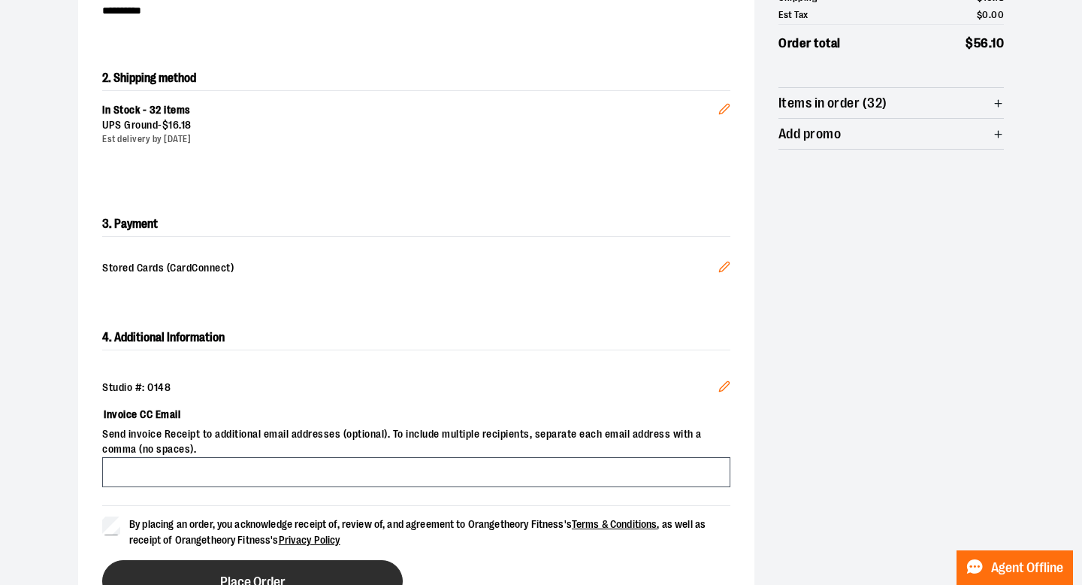
click at [202, 572] on button "Place Order" at bounding box center [252, 581] width 301 height 42
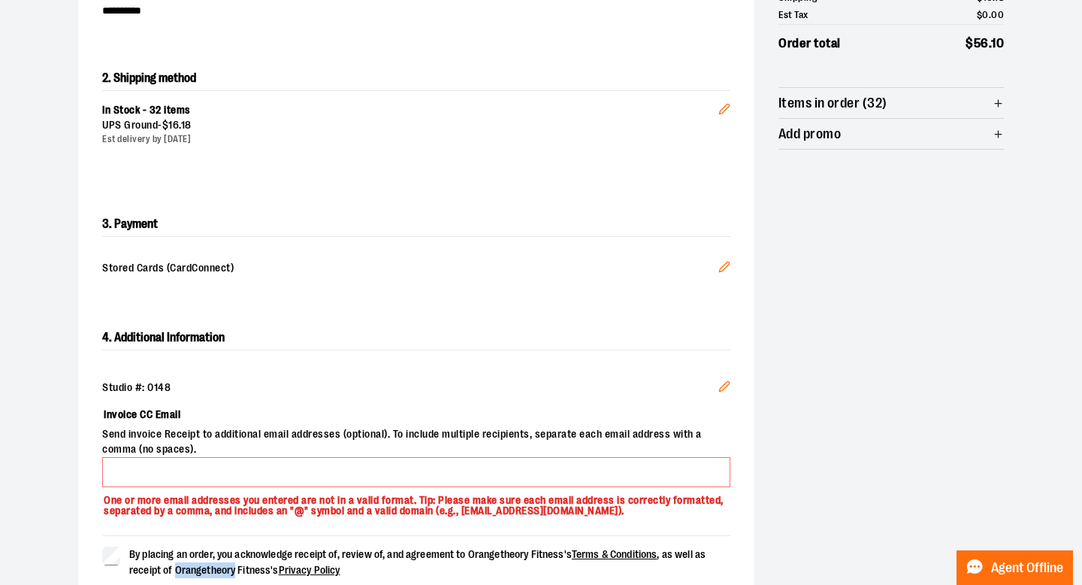
click at [202, 572] on span "By placing an order, you acknowledge receipt of, review of, and agreement to Or…" at bounding box center [417, 562] width 577 height 28
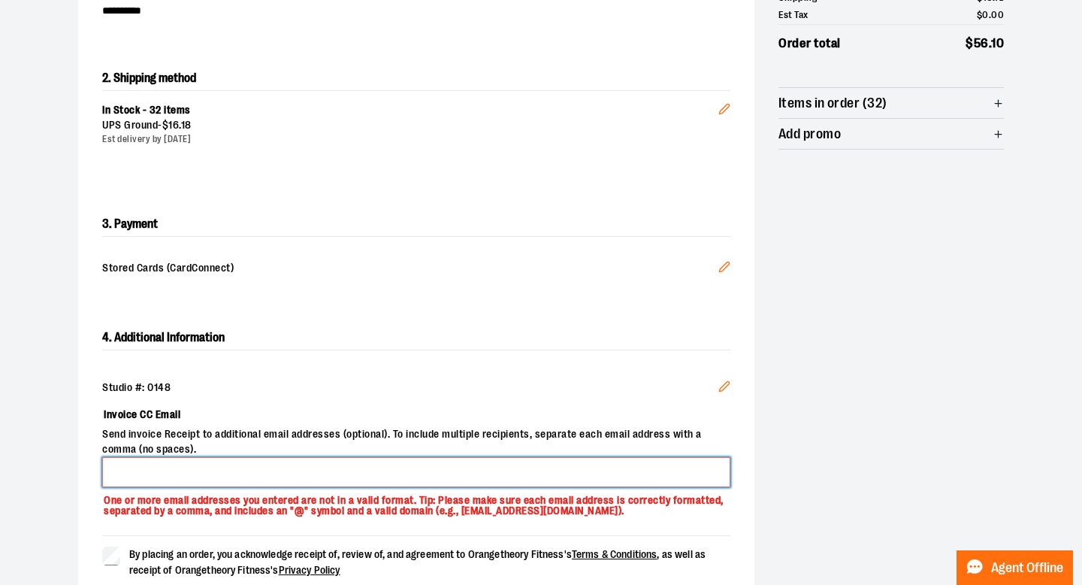
click at [183, 467] on input "Invoice CC Email" at bounding box center [416, 472] width 628 height 30
type input "**********"
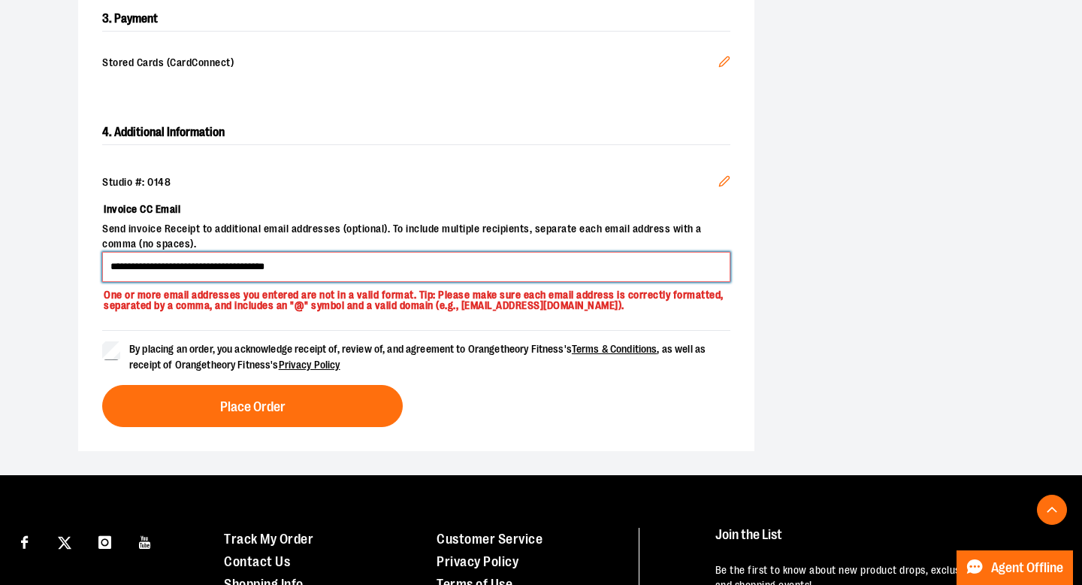
scroll to position [525, 0]
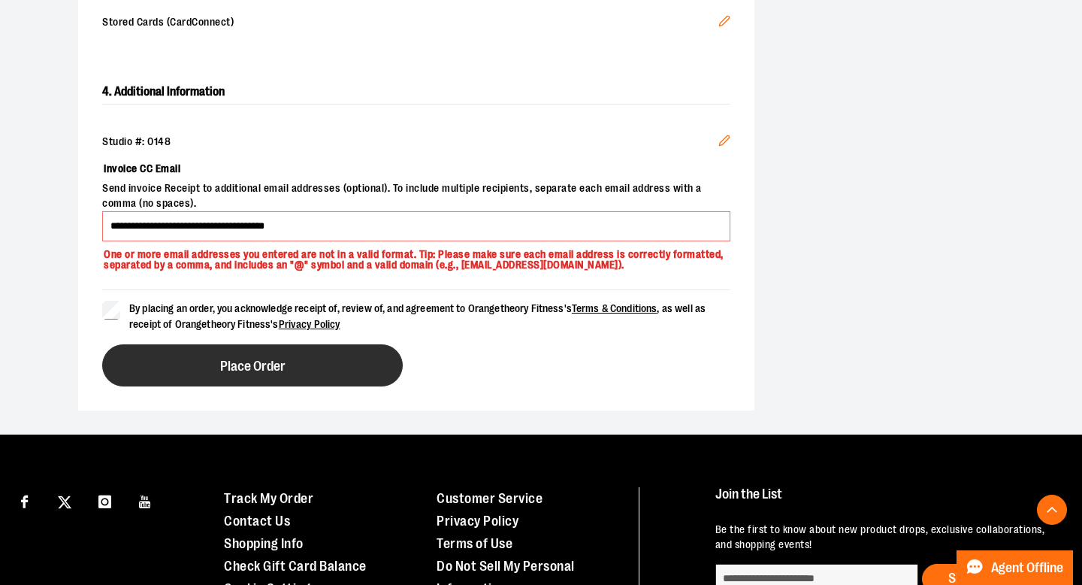
click at [273, 372] on span "Place Order" at bounding box center [252, 366] width 65 height 14
